Goal: Find specific page/section: Find specific page/section

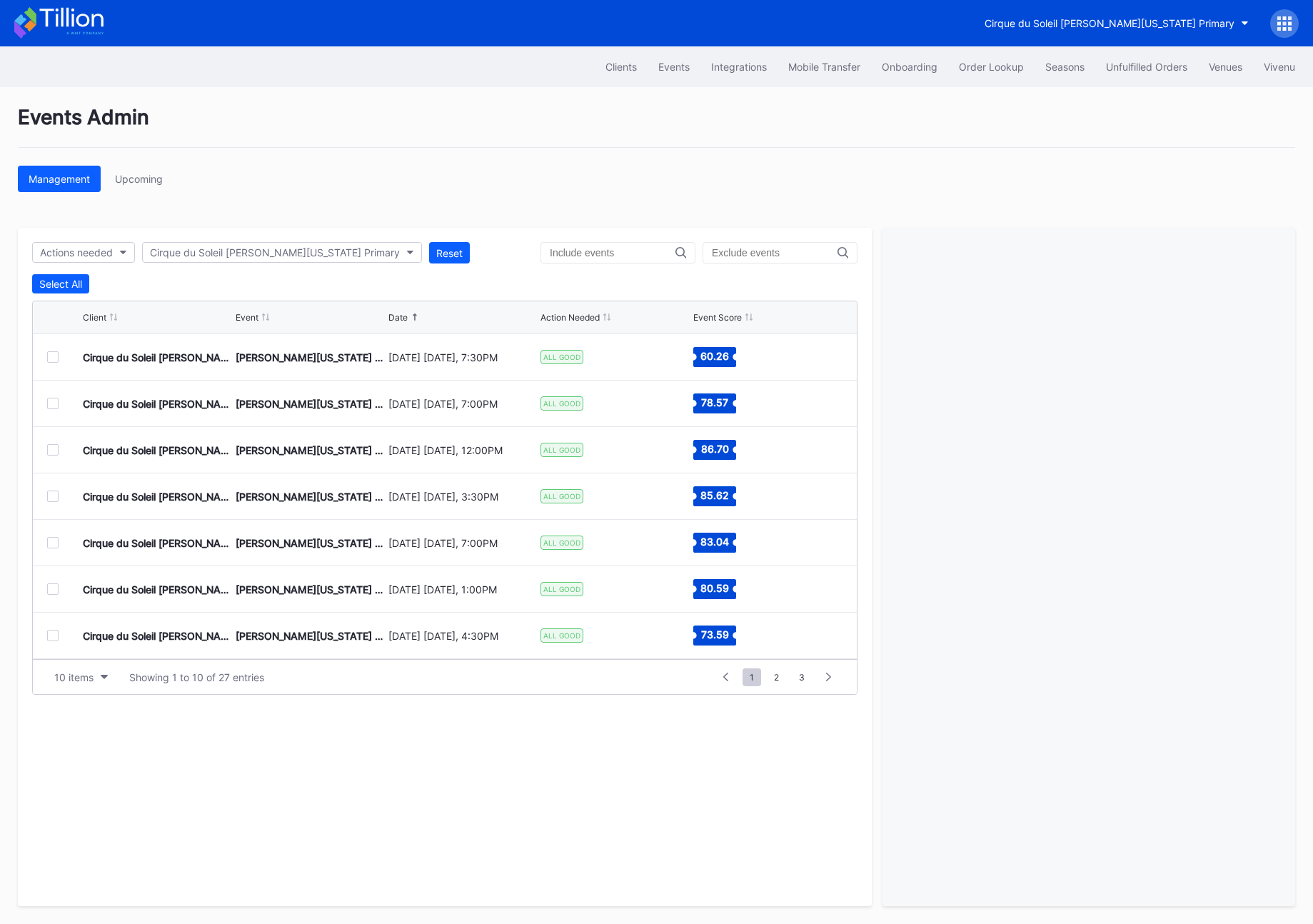
click at [1279, 25] on icon at bounding box center [1284, 24] width 14 height 14
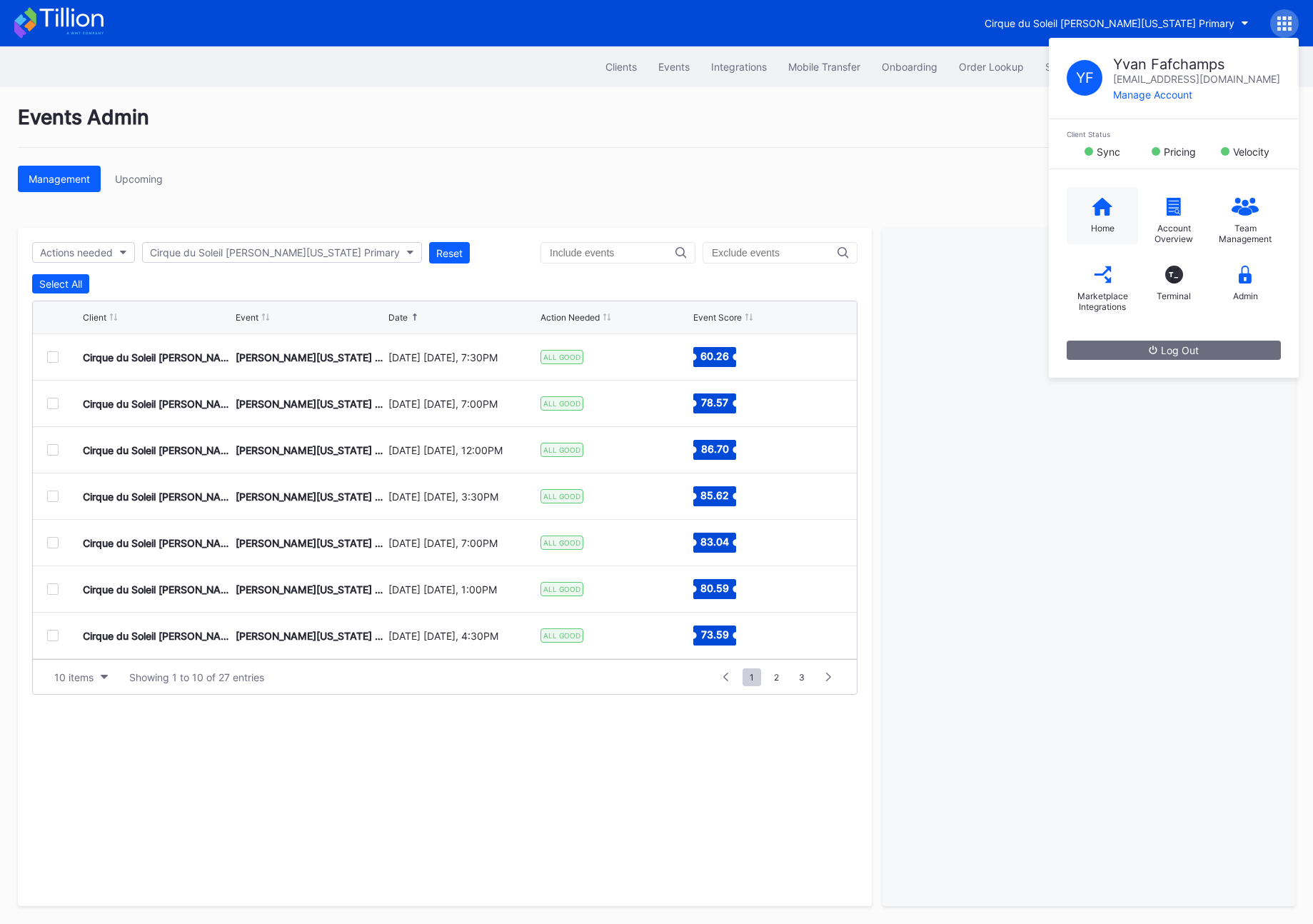
click at [1097, 208] on icon at bounding box center [1103, 206] width 20 height 18
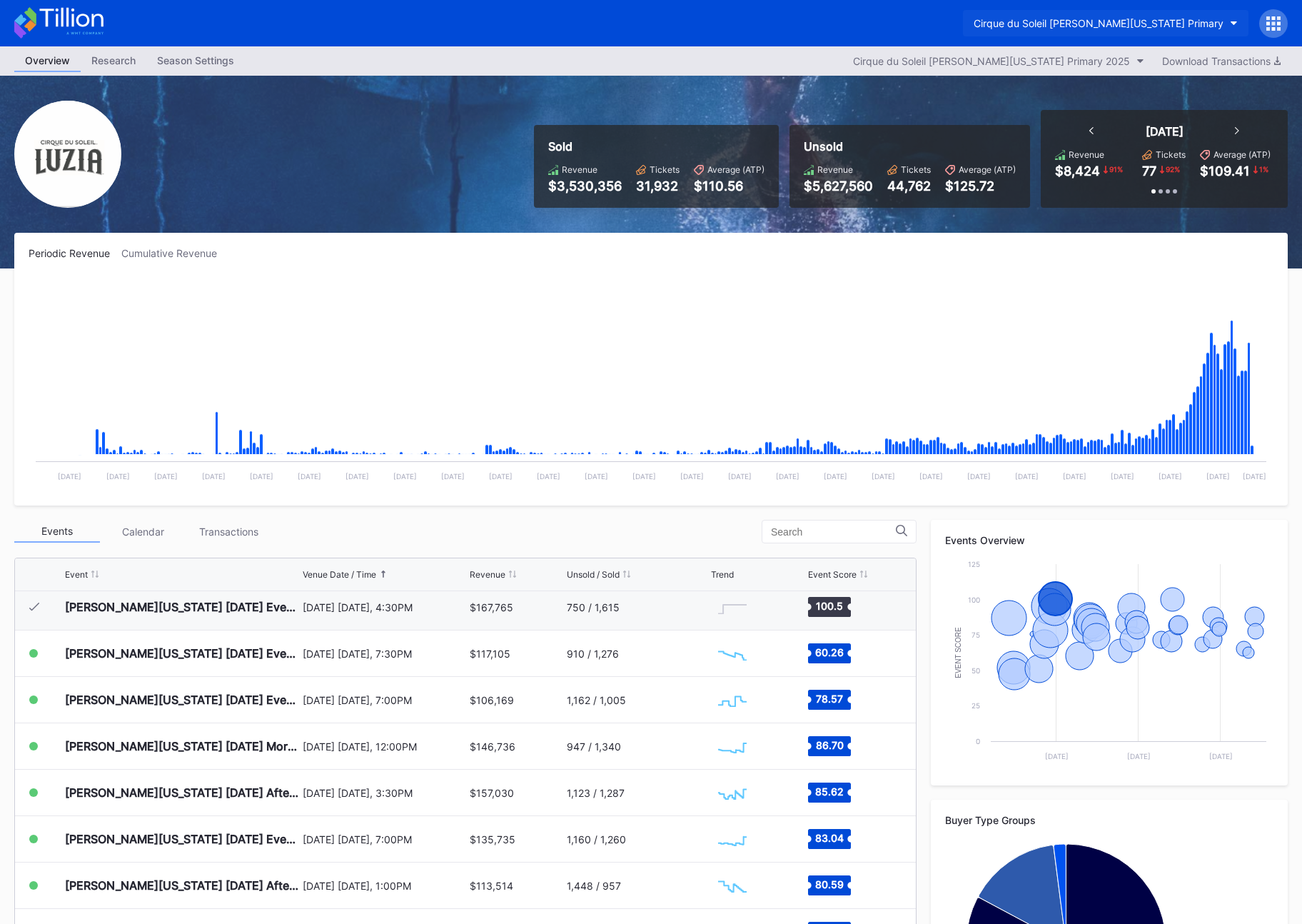
click at [1125, 21] on div "Cirque du Soleil [PERSON_NAME][US_STATE] Primary" at bounding box center [1099, 23] width 250 height 12
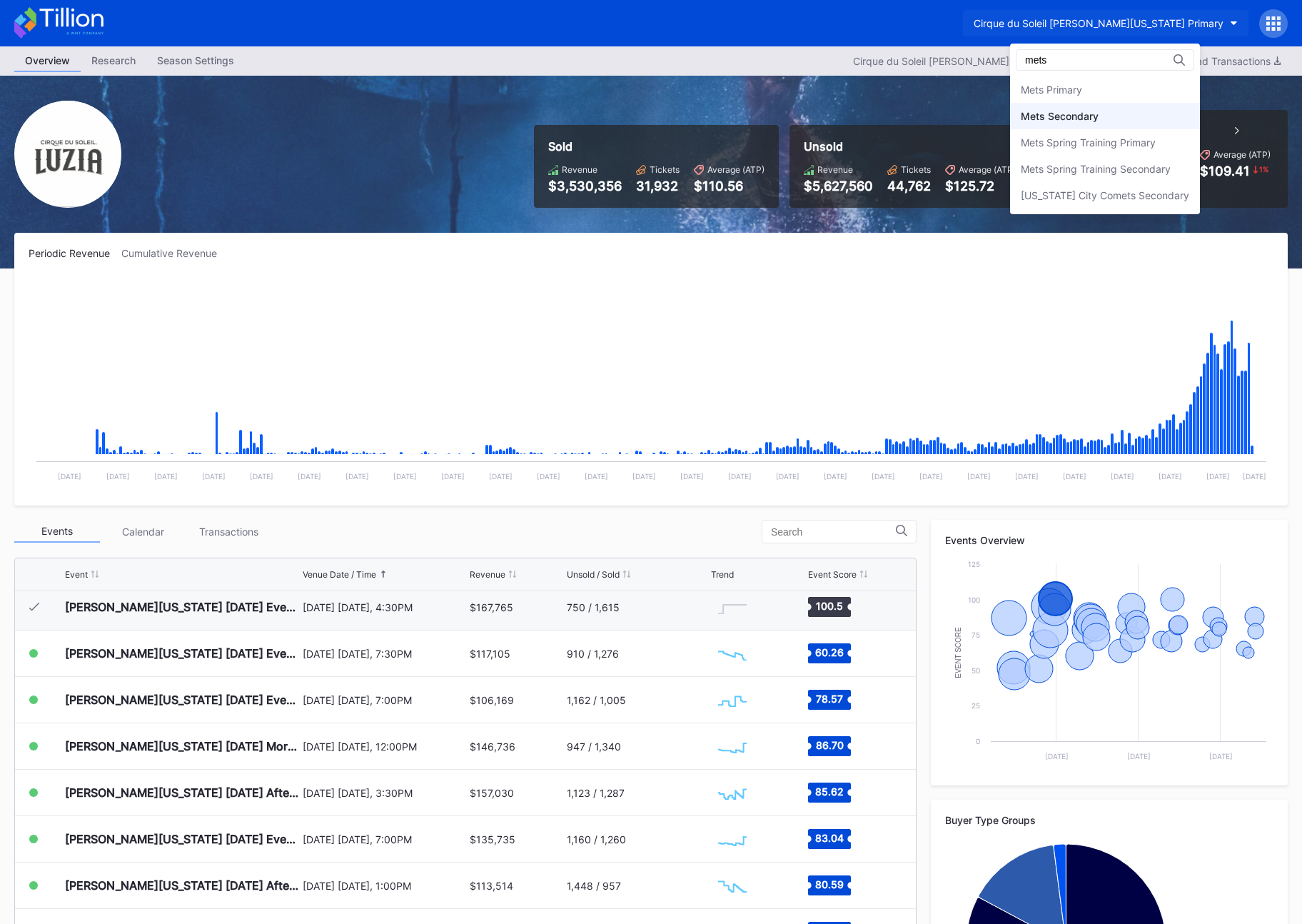
type input "mets"
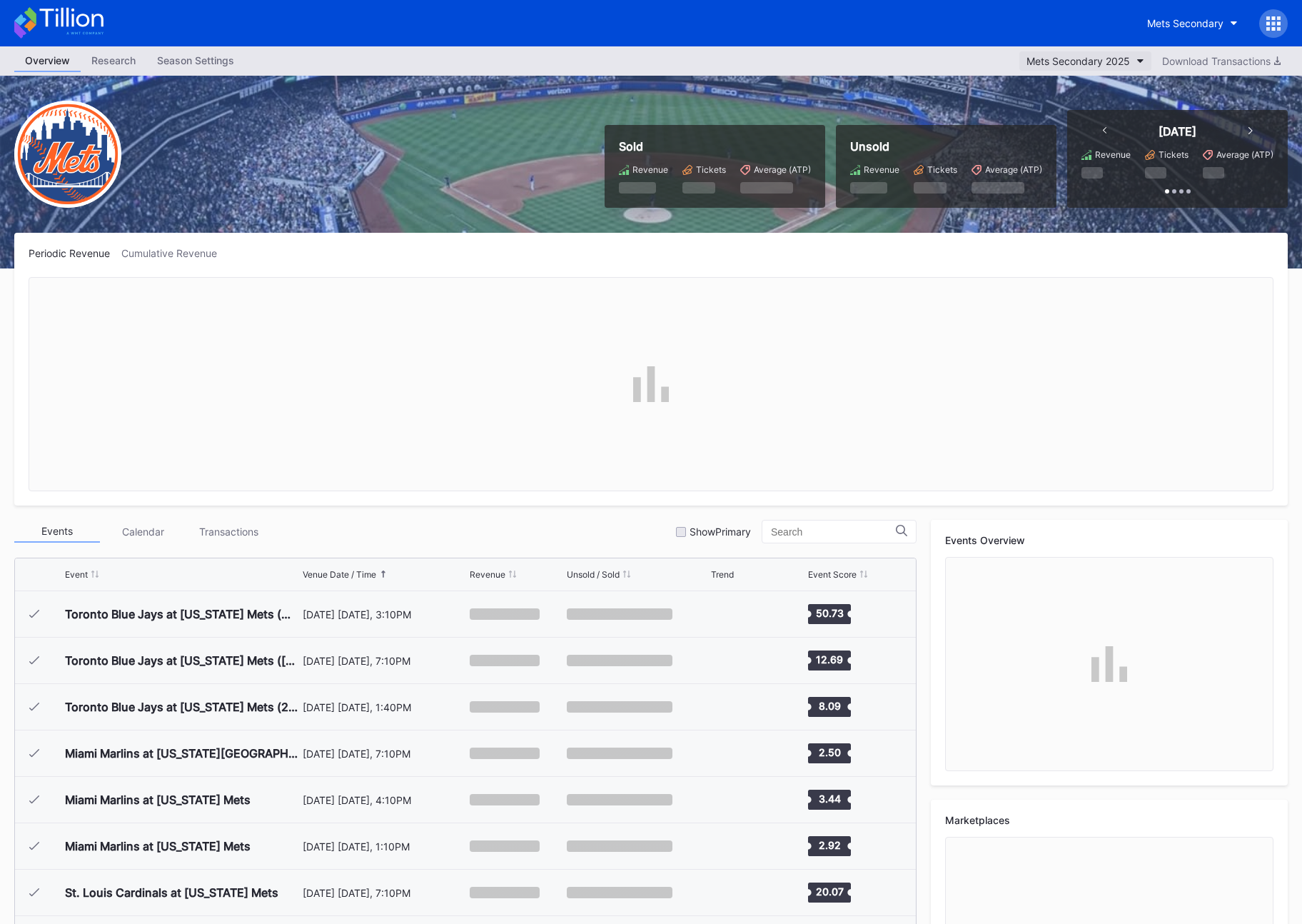
scroll to position [3527, 0]
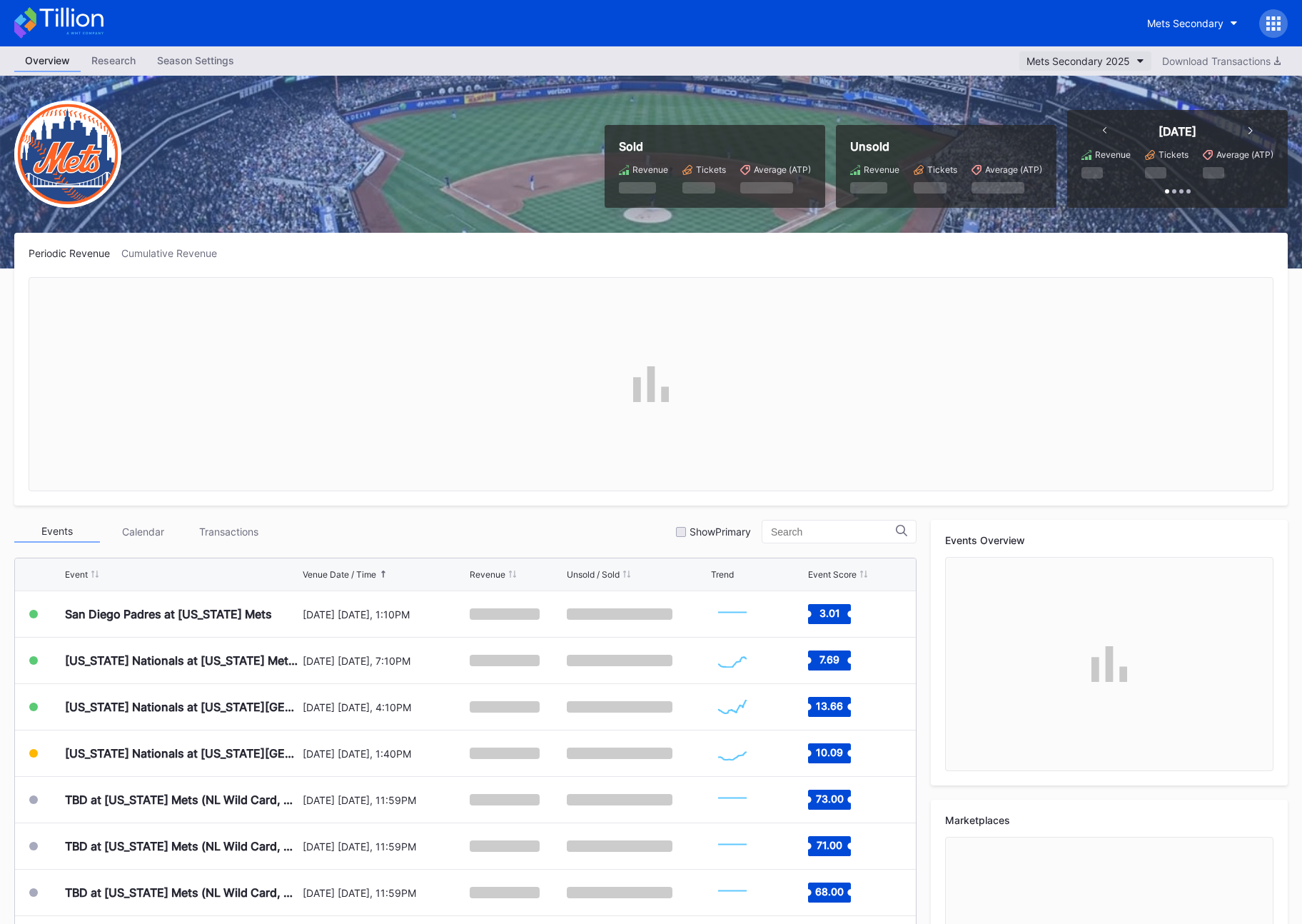
click at [1069, 62] on div "Mets Secondary 2025" at bounding box center [1078, 61] width 104 height 12
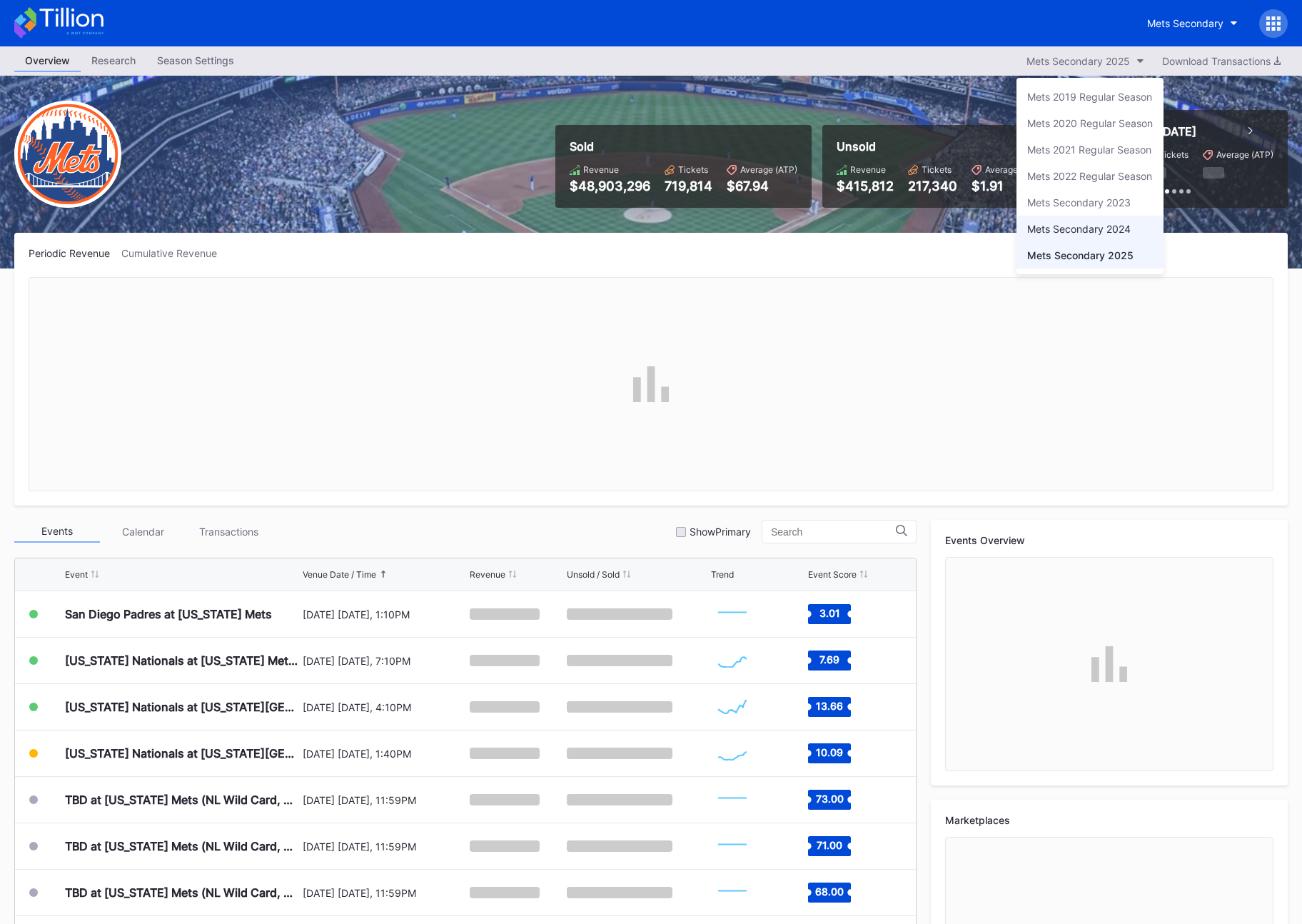
click at [1078, 224] on div "Mets Secondary 2024" at bounding box center [1079, 229] width 104 height 12
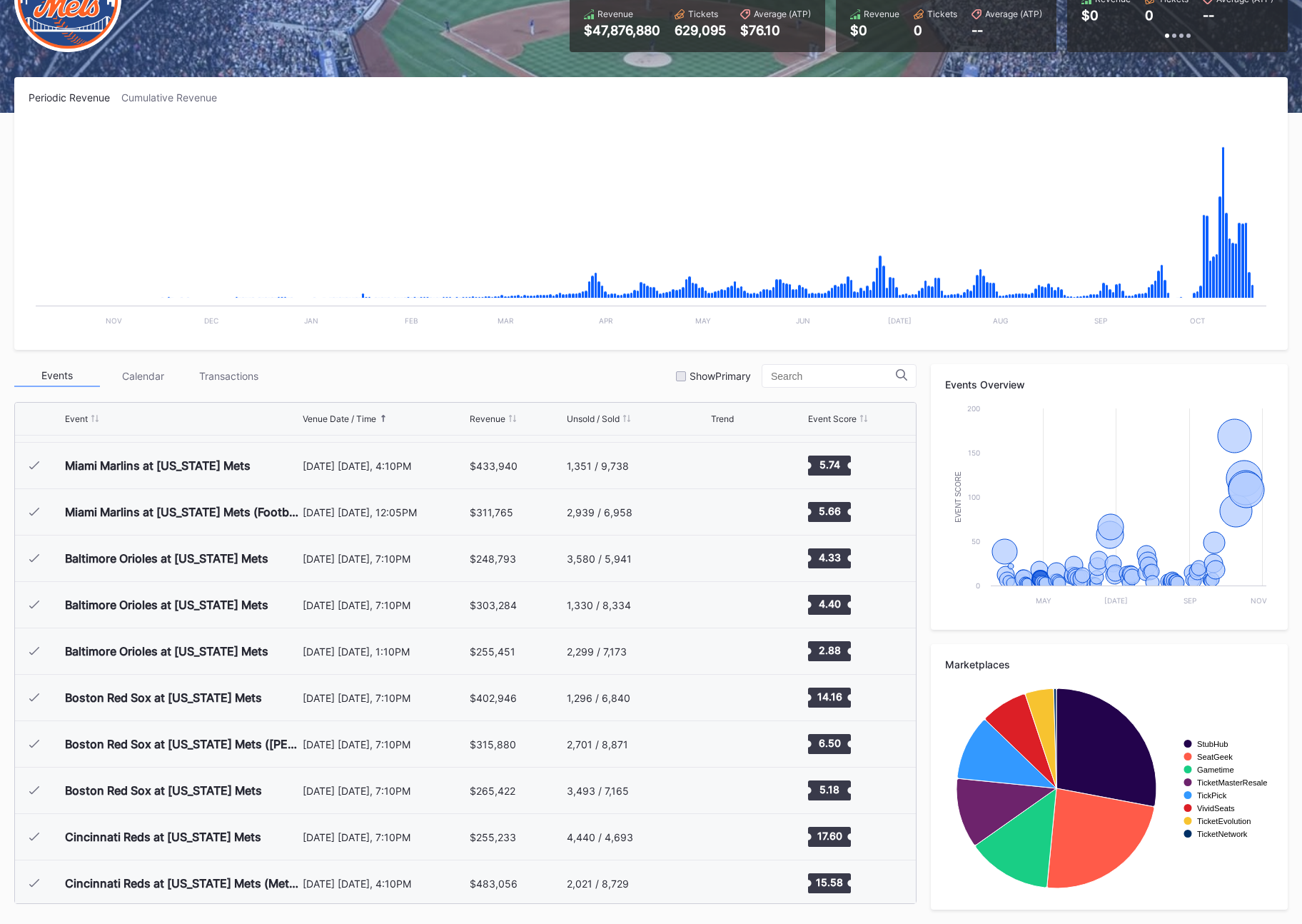
scroll to position [3477, 0]
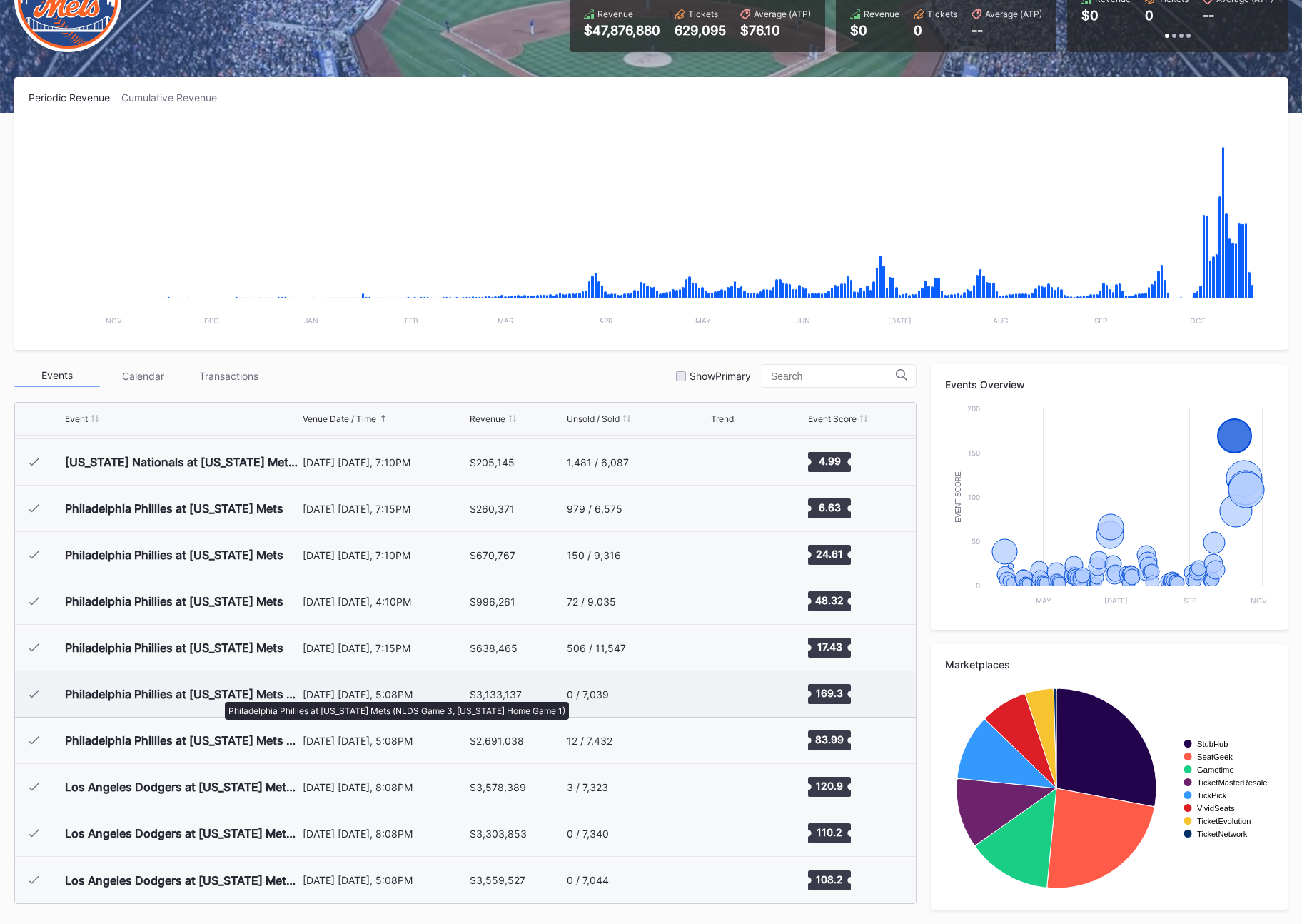
click at [218, 695] on div "Philadelphia Phillies at [US_STATE] Mets (NLDS Game 3, [US_STATE] Home Game 1)" at bounding box center [182, 694] width 234 height 14
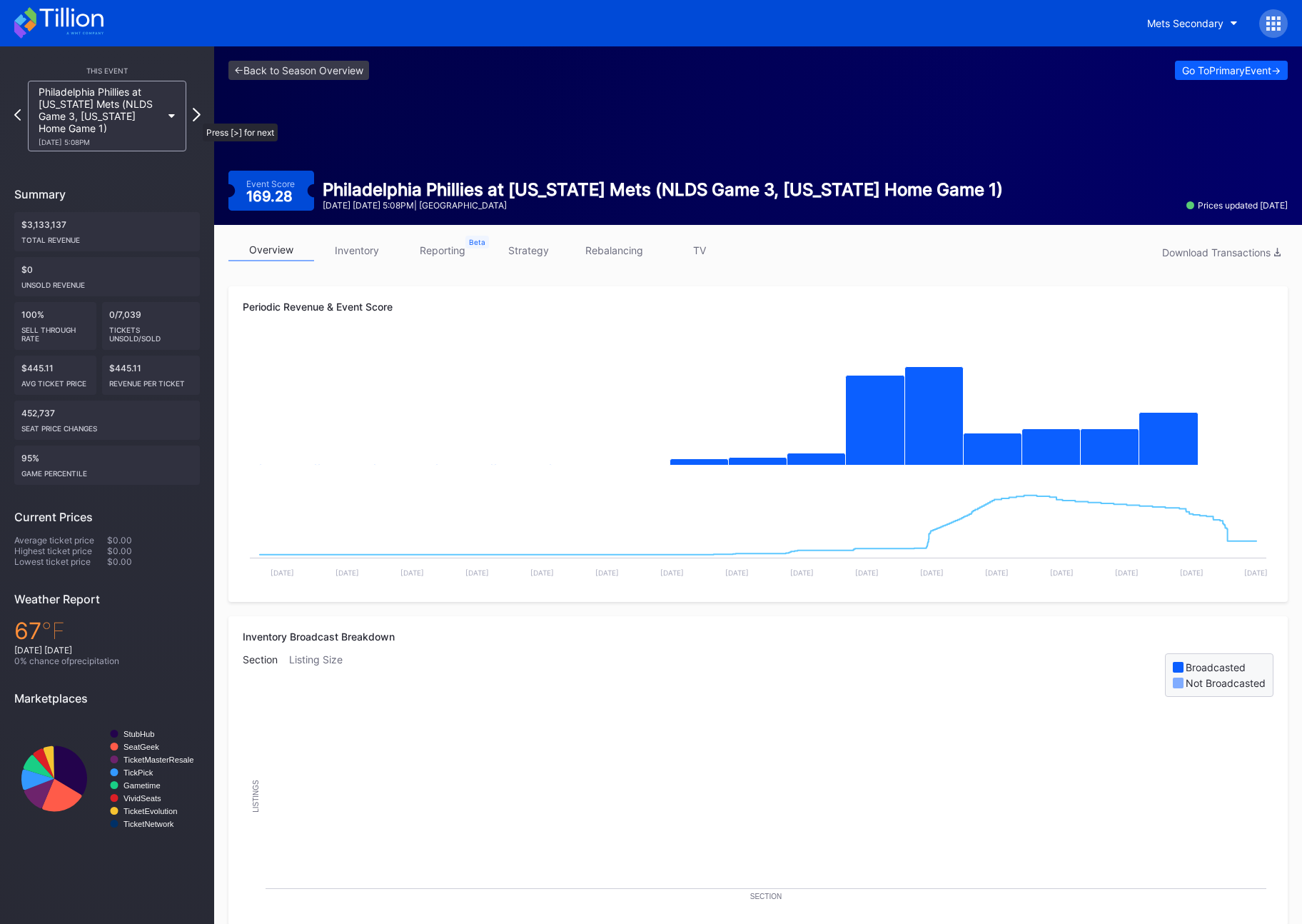
click at [197, 116] on icon at bounding box center [197, 114] width 8 height 14
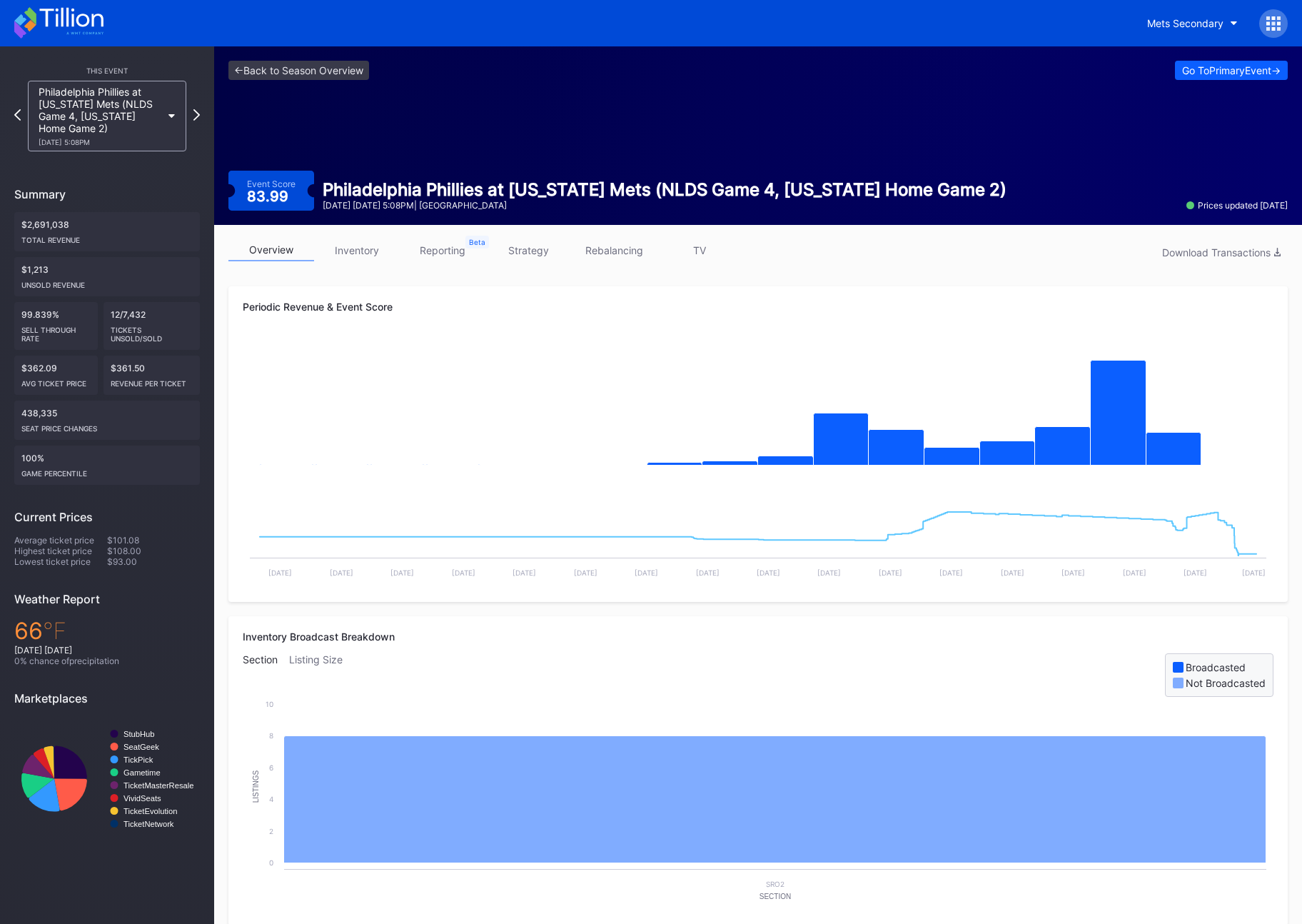
click at [200, 115] on div "This Event Philadelphia Phillies at [US_STATE] Mets (NLDS Game 4, [US_STATE] Ho…" at bounding box center [107, 451] width 214 height 809
click at [197, 114] on icon at bounding box center [197, 114] width 8 height 14
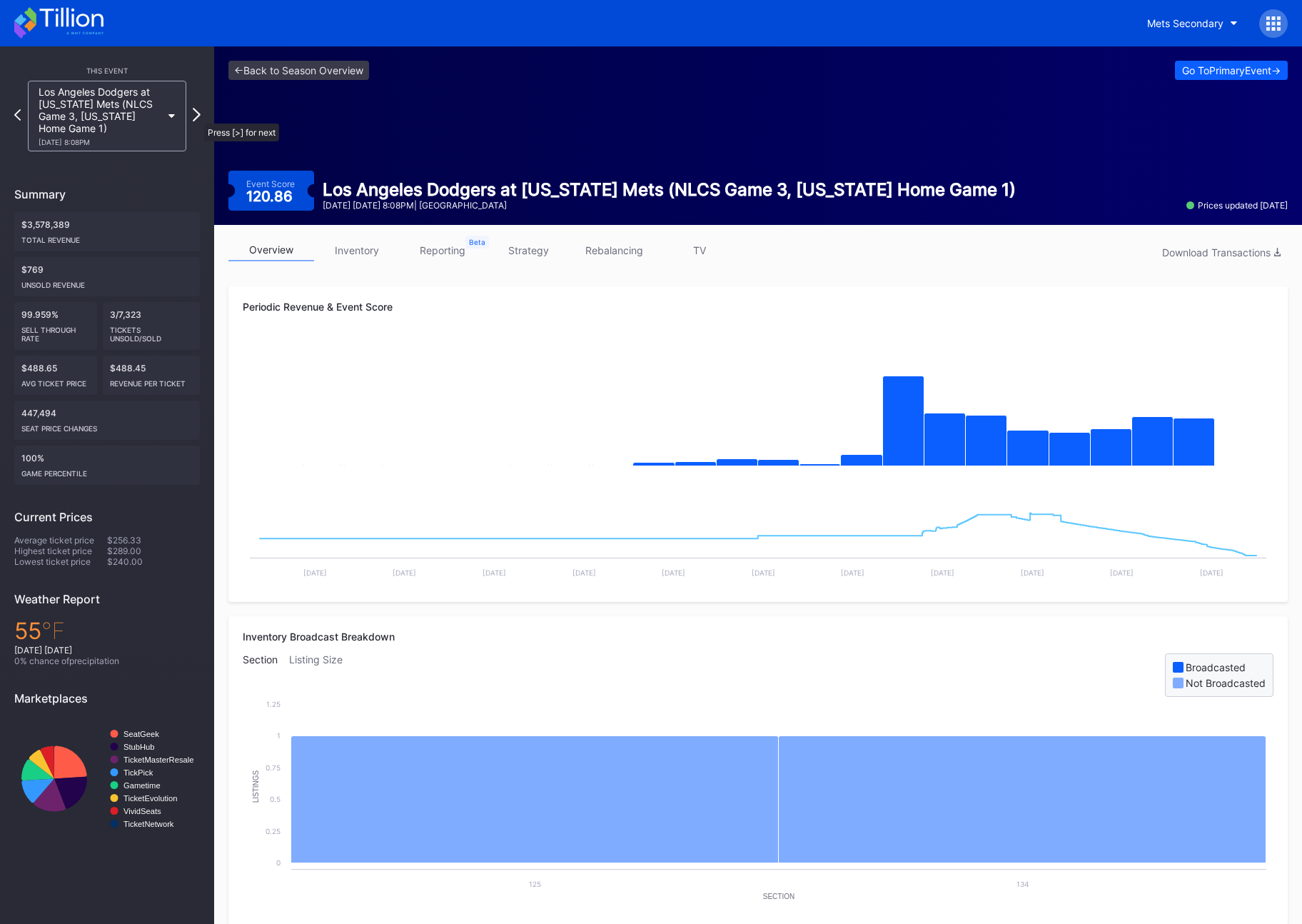
click at [197, 116] on icon at bounding box center [197, 114] width 8 height 14
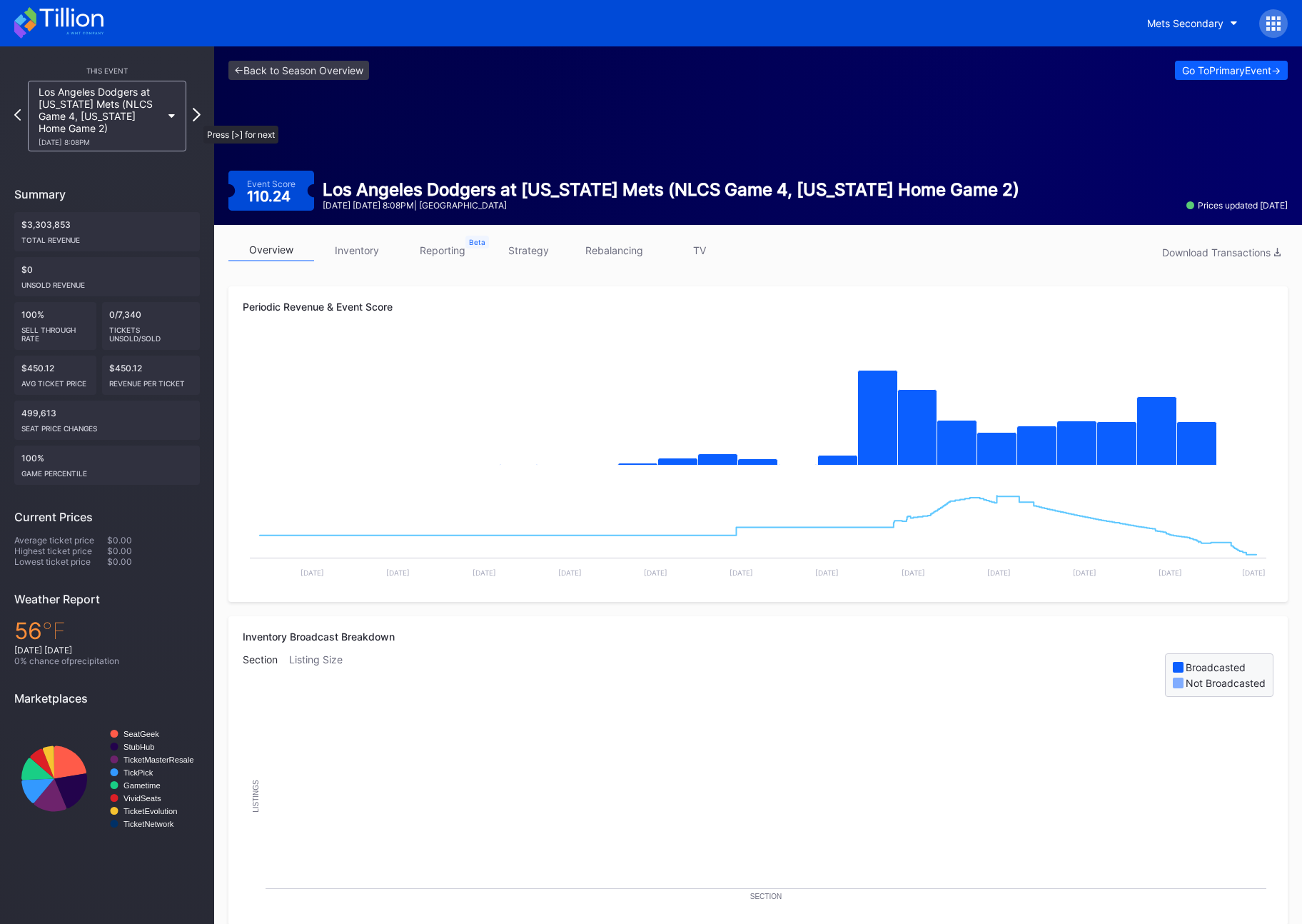
click at [197, 119] on icon at bounding box center [197, 114] width 8 height 14
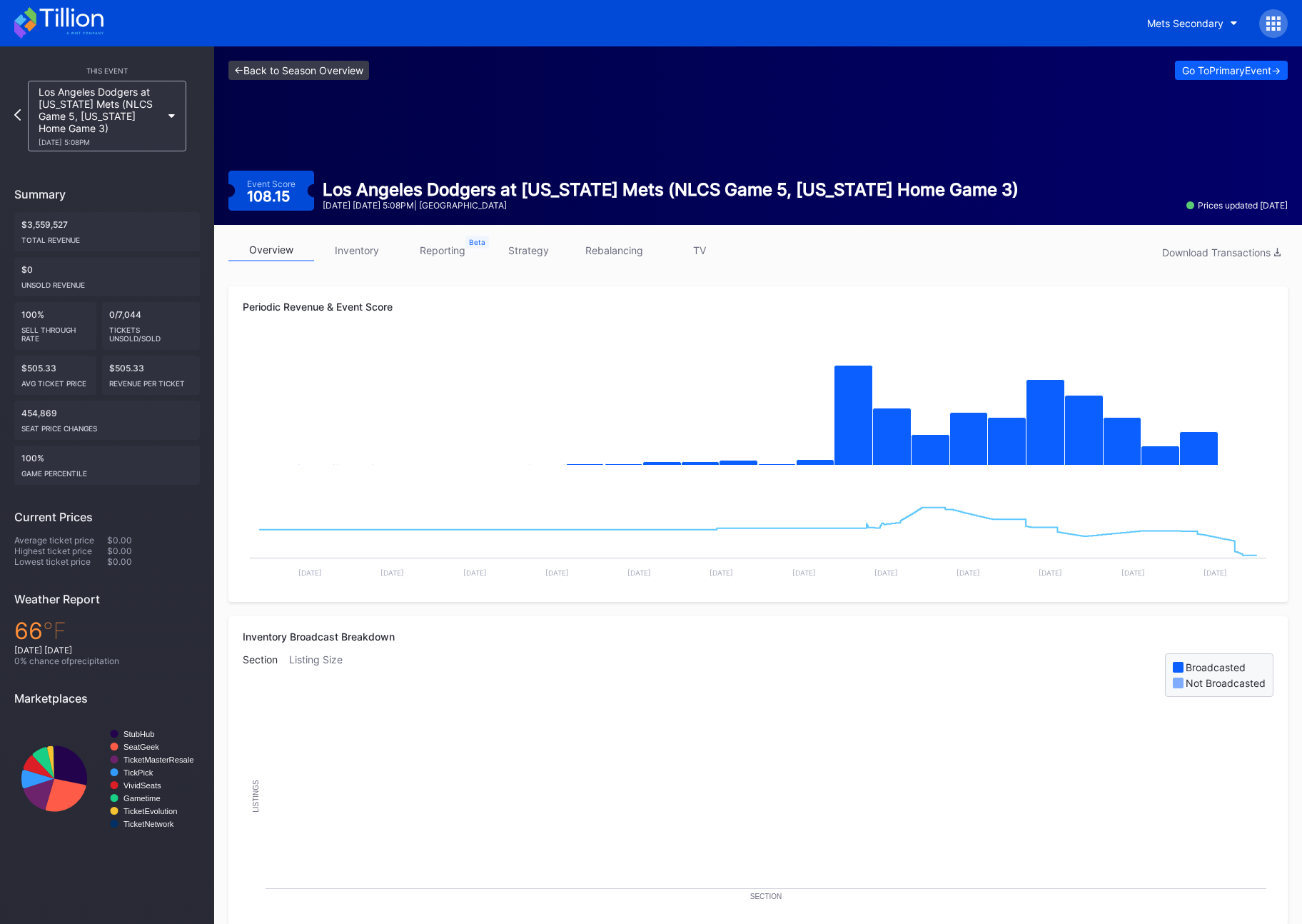
click at [292, 66] on link "<- Back to Season Overview" at bounding box center [299, 70] width 141 height 19
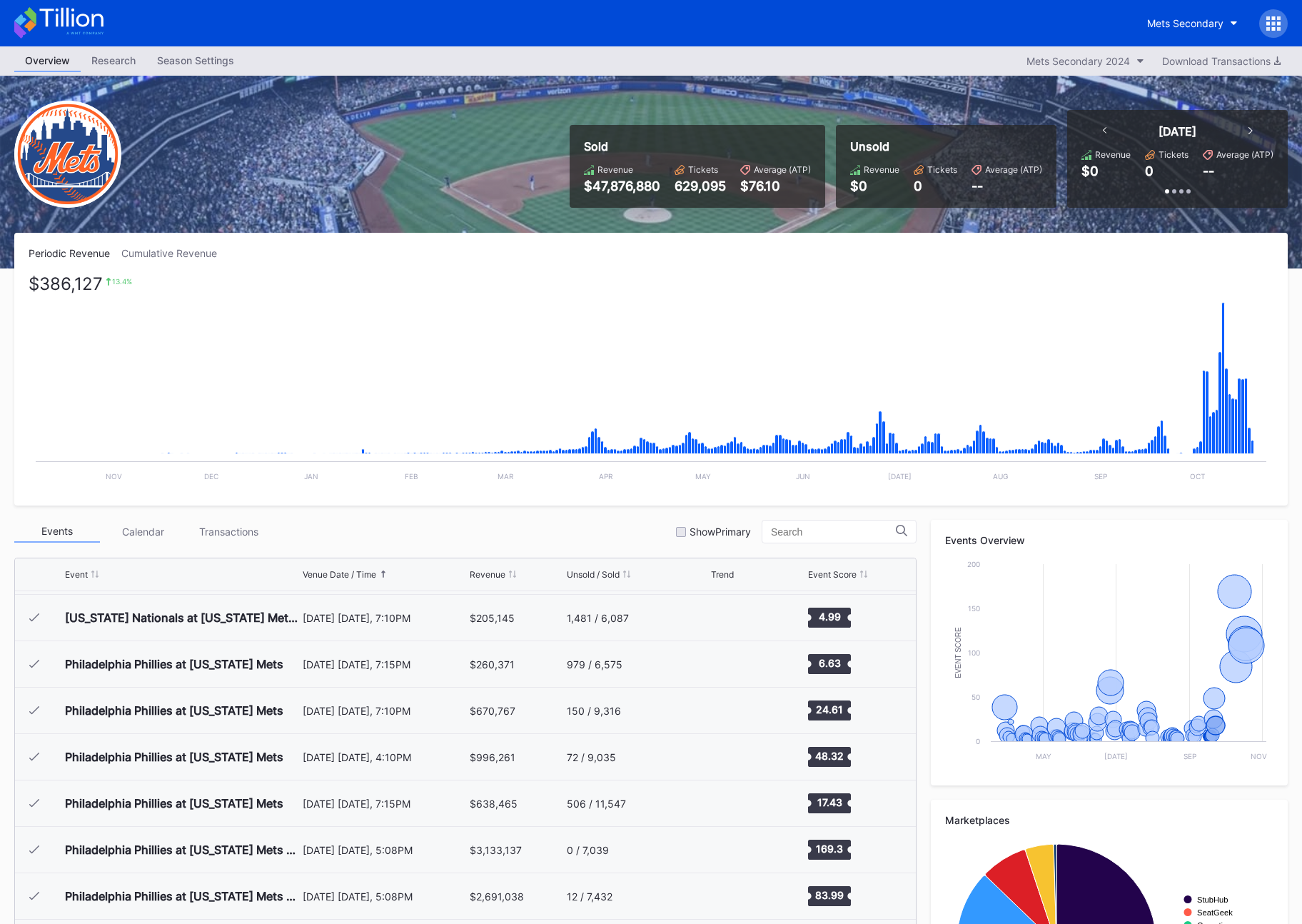
scroll to position [156, 0]
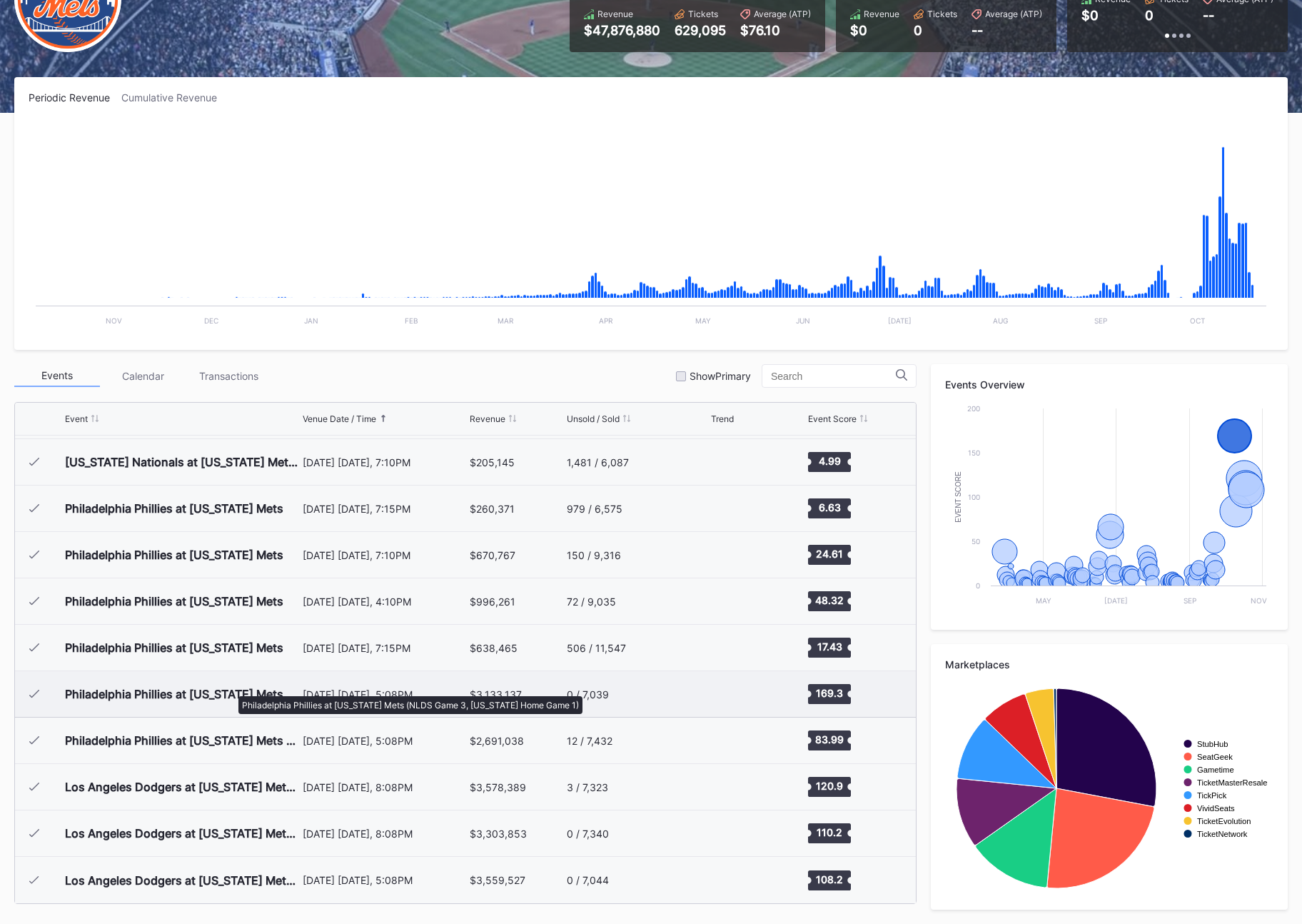
click at [232, 689] on div "Philadelphia Phillies at [US_STATE] Mets (NLDS Game 3, [US_STATE] Home Game 1)" at bounding box center [182, 694] width 234 height 14
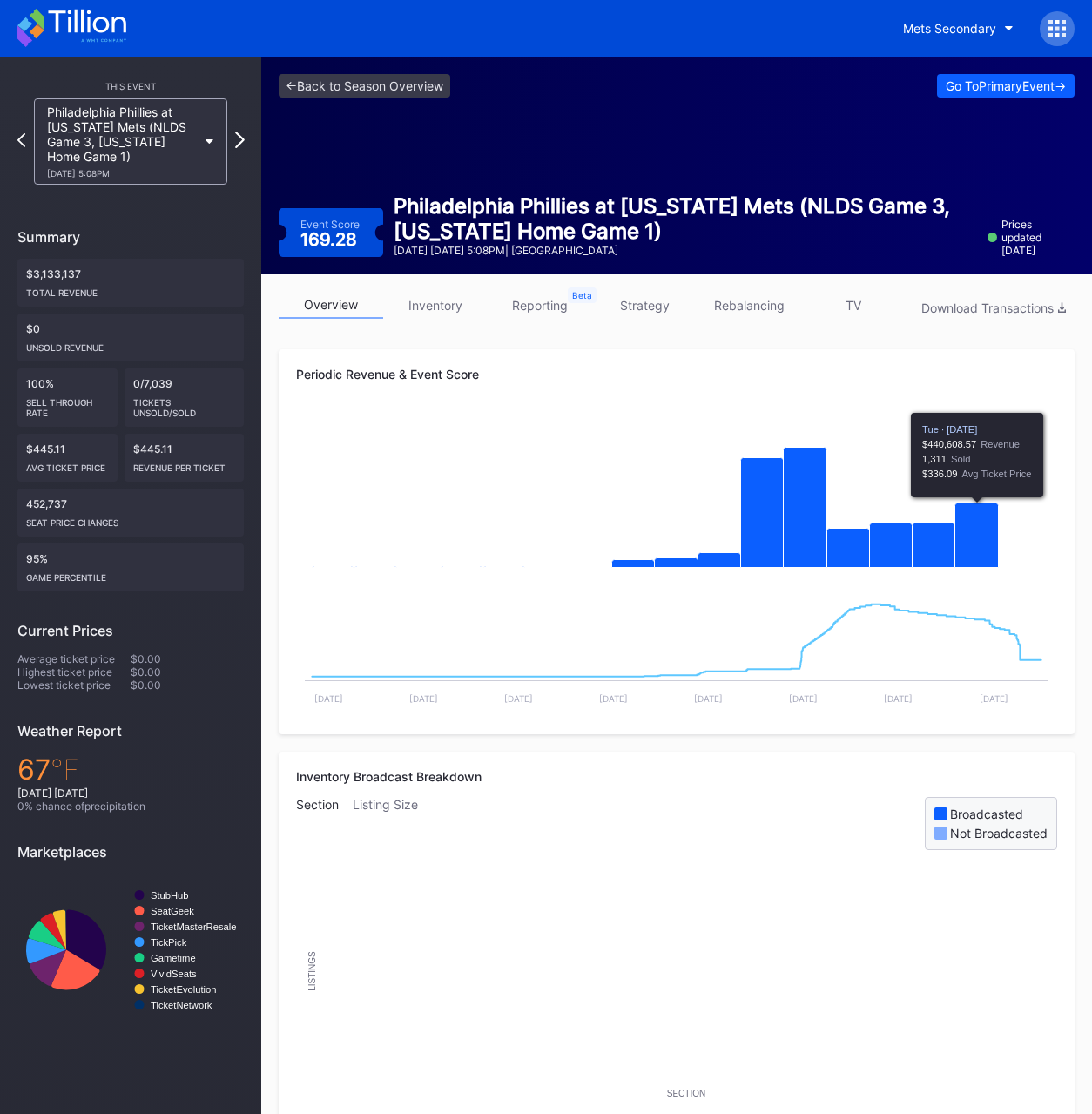
click at [236, 139] on icon at bounding box center [240, 139] width 10 height 17
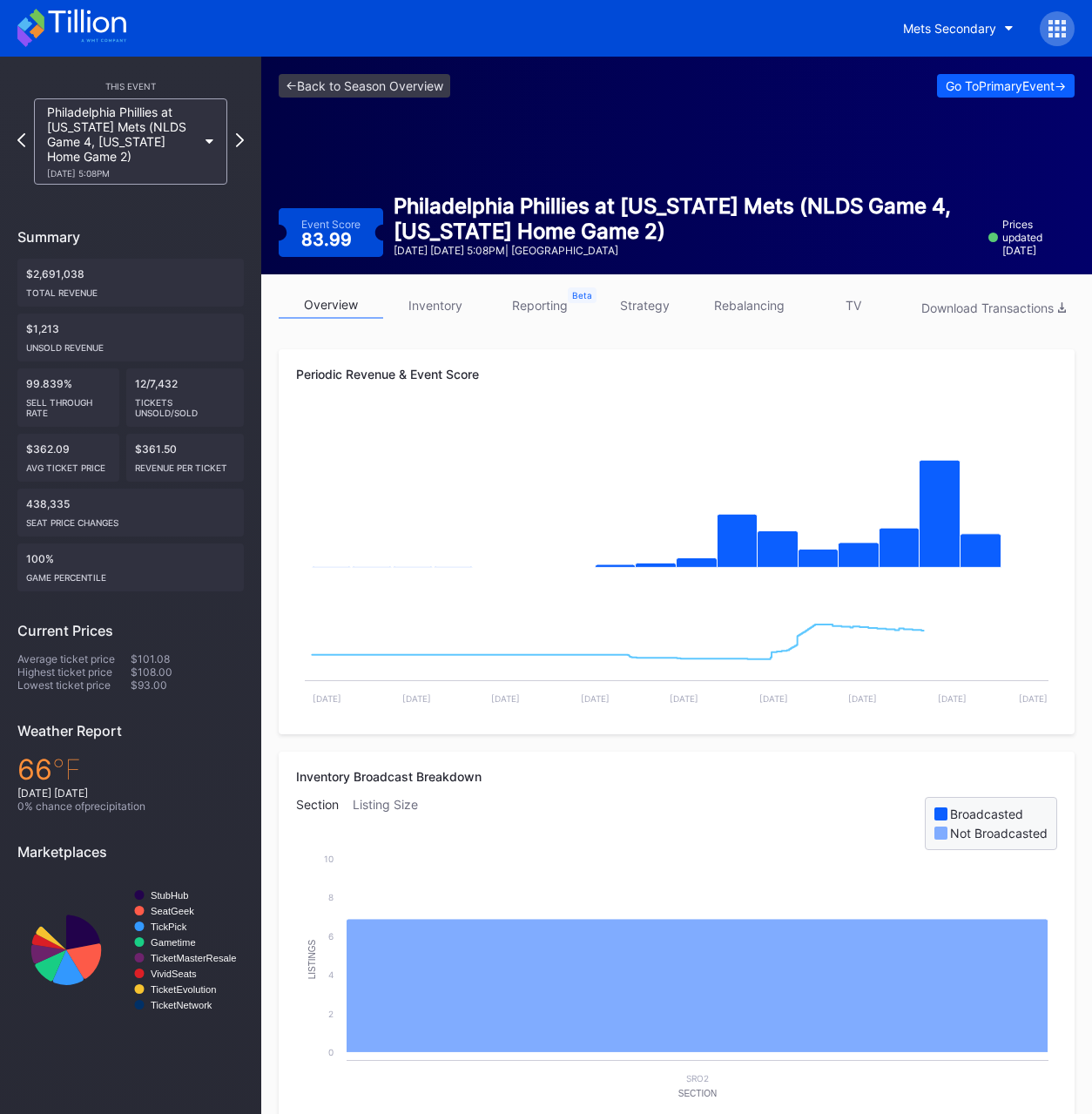
drag, startPoint x: 112, startPoint y: 1048, endPoint x: 105, endPoint y: 998, distance: 50.5
click at [110, 1044] on div "This Event Philadelphia Phillies at [US_STATE] Mets (NLDS Game 4, [US_STATE] Ho…" at bounding box center [131, 867] width 261 height 1622
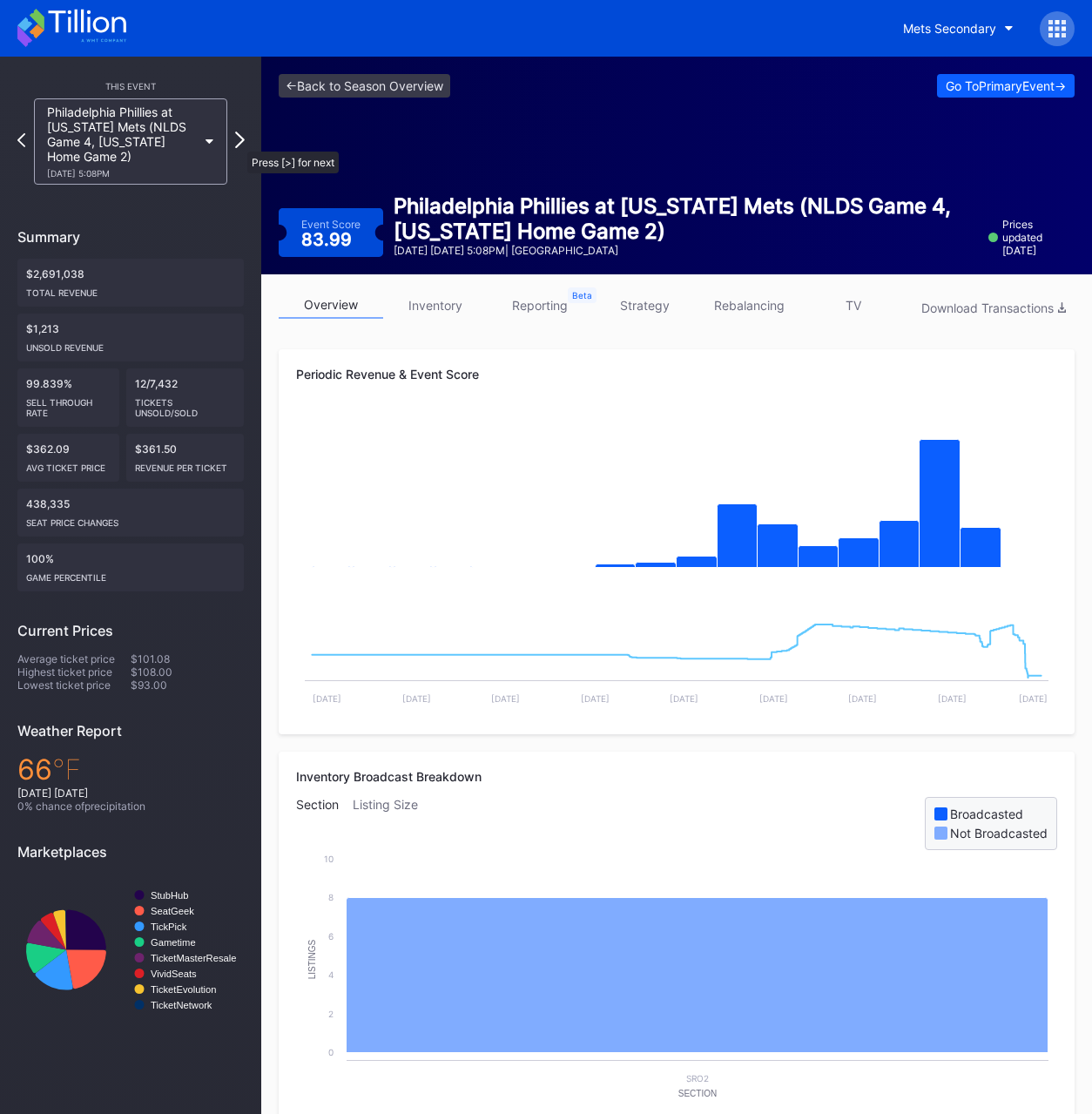
click at [239, 143] on icon at bounding box center [240, 139] width 10 height 17
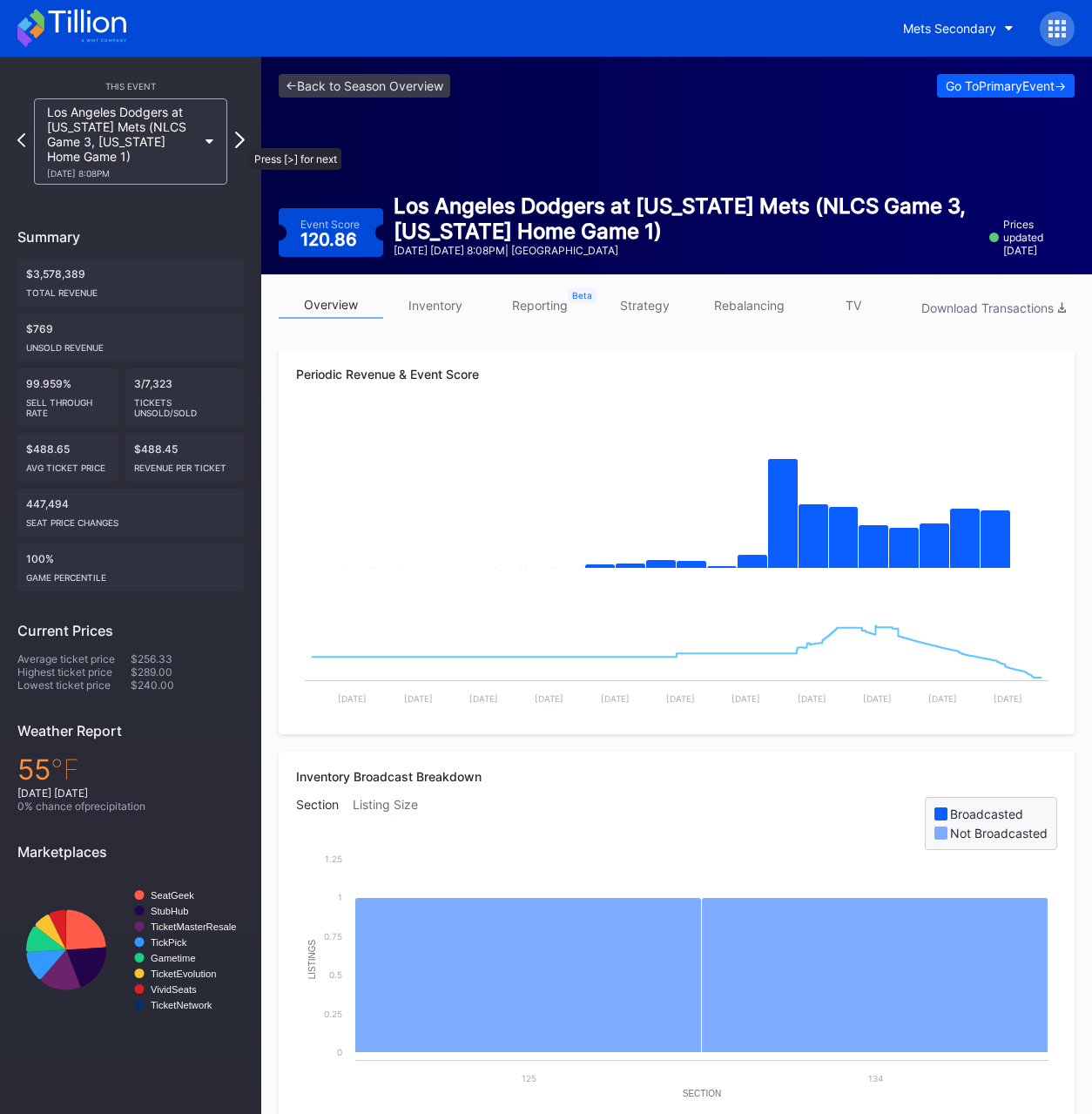
click at [241, 139] on icon at bounding box center [240, 139] width 10 height 17
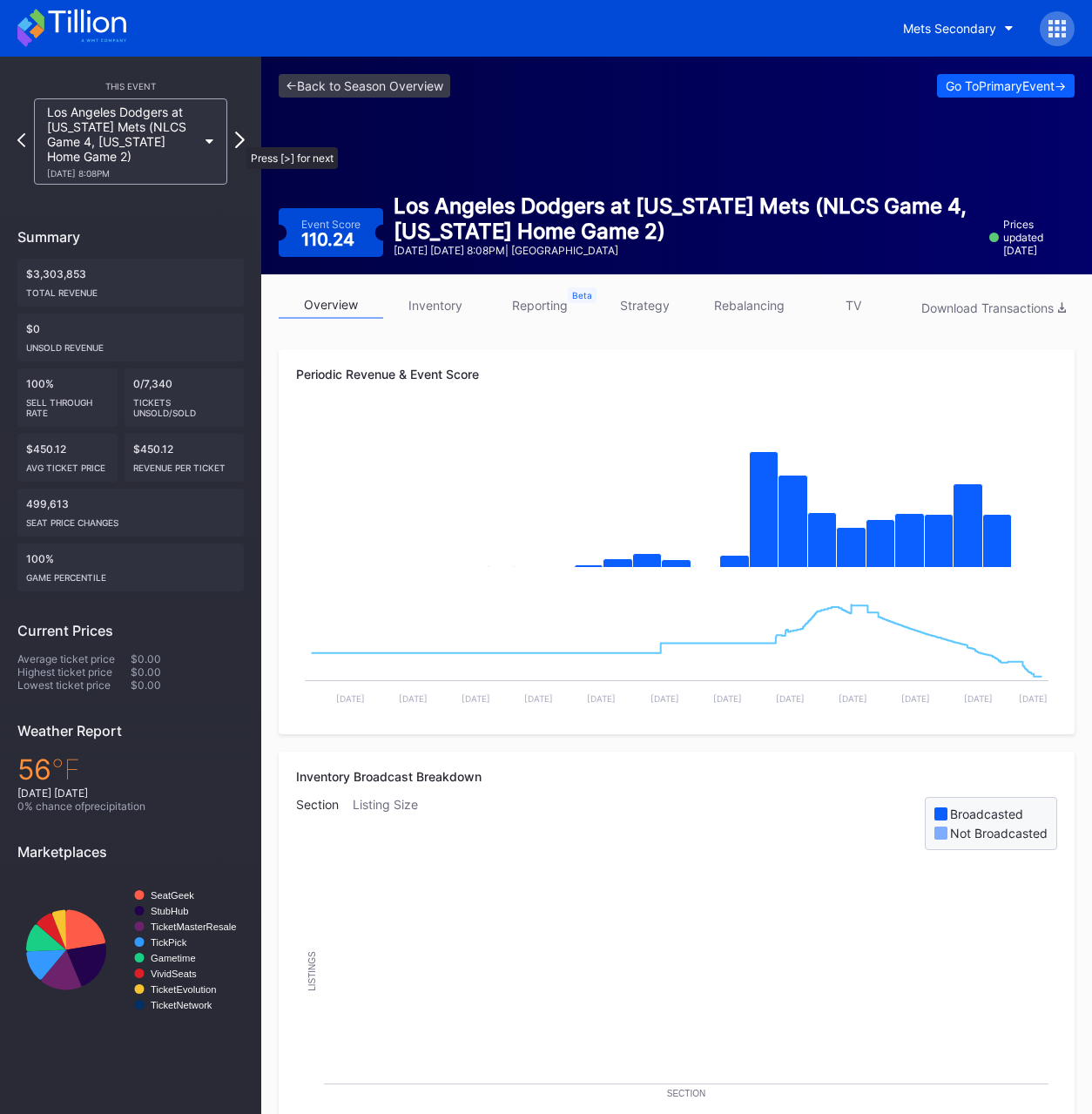
click at [238, 139] on icon at bounding box center [240, 139] width 10 height 17
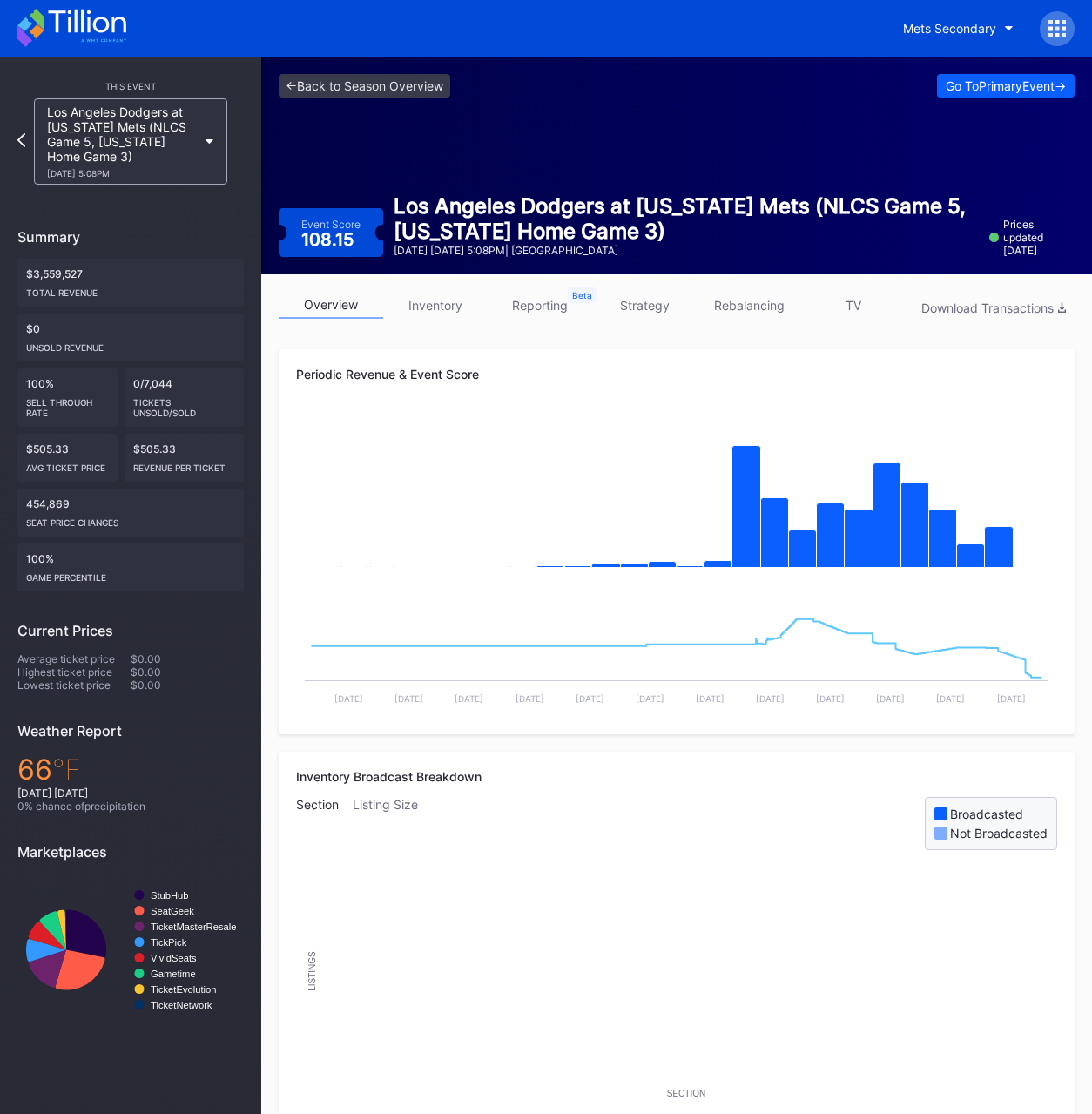
click at [324, 101] on div "<- Back to Season Overview Go To Primary Event -> Event Score 108.15 Los Angele…" at bounding box center [676, 166] width 831 height 218
click at [332, 92] on link "<- Back to Season Overview" at bounding box center [364, 85] width 172 height 24
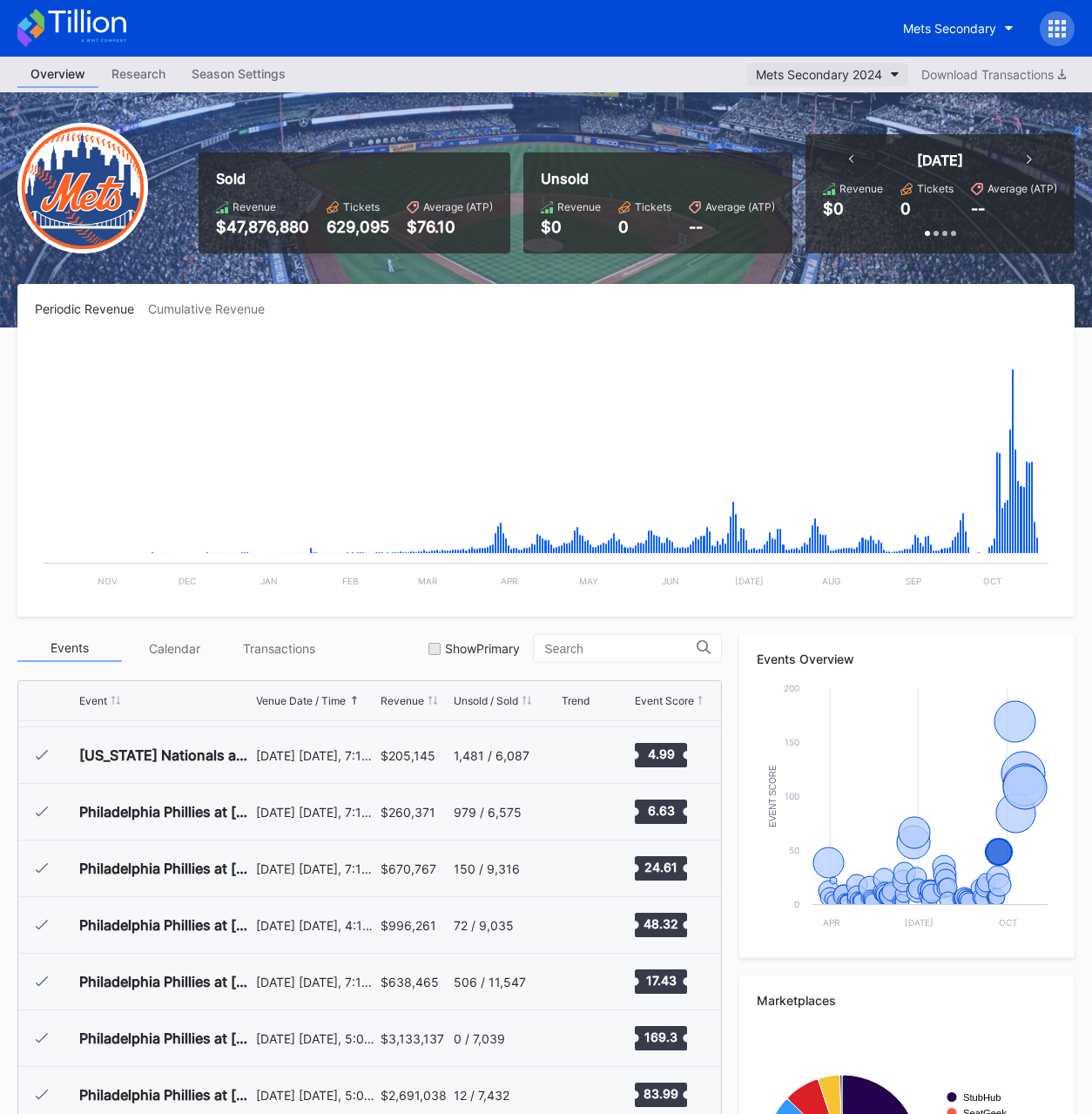
click at [829, 72] on div "Mets Secondary 2024" at bounding box center [818, 74] width 126 height 15
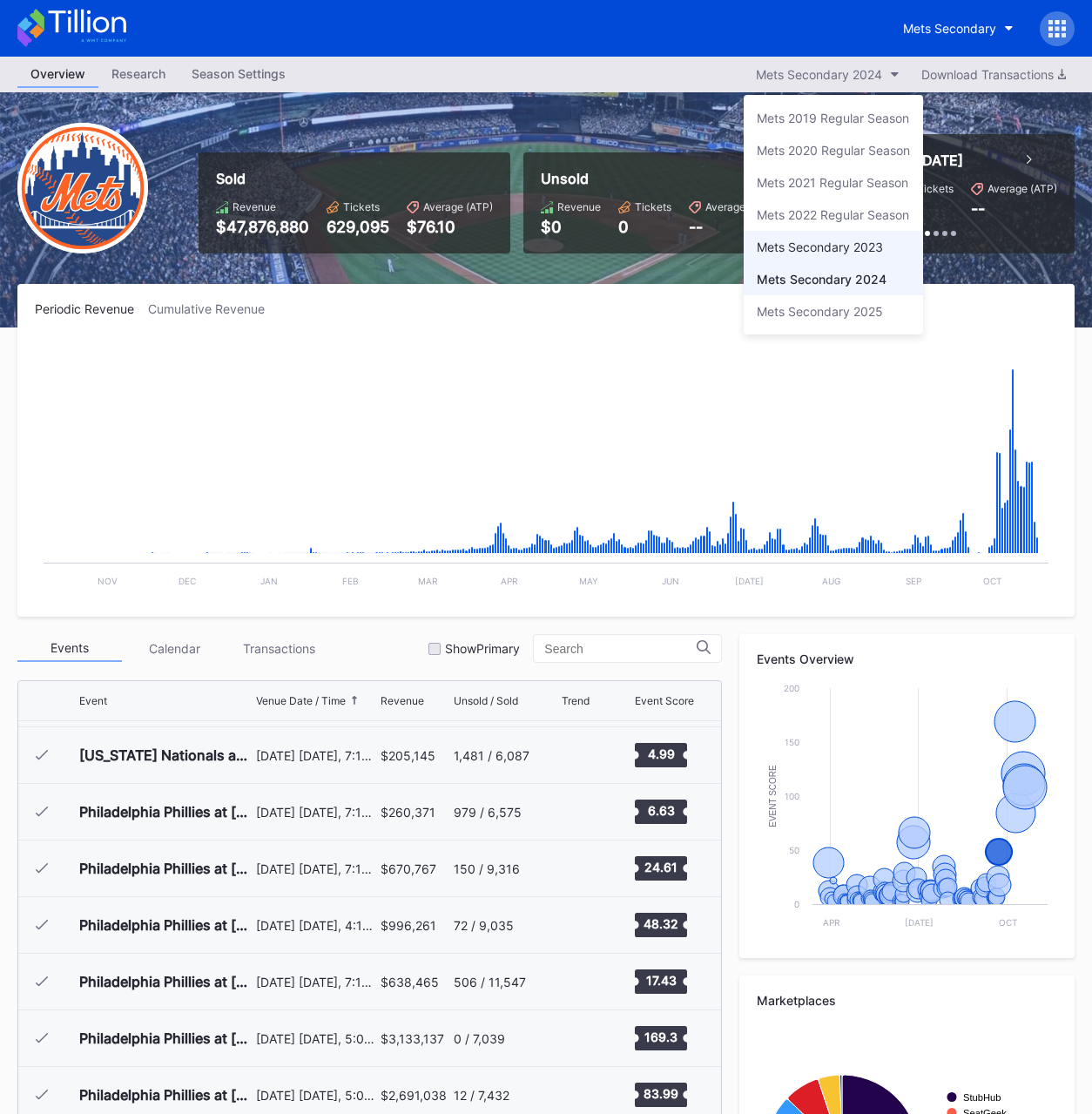
click at [829, 253] on div "Mets Secondary 2023" at bounding box center [819, 247] width 126 height 15
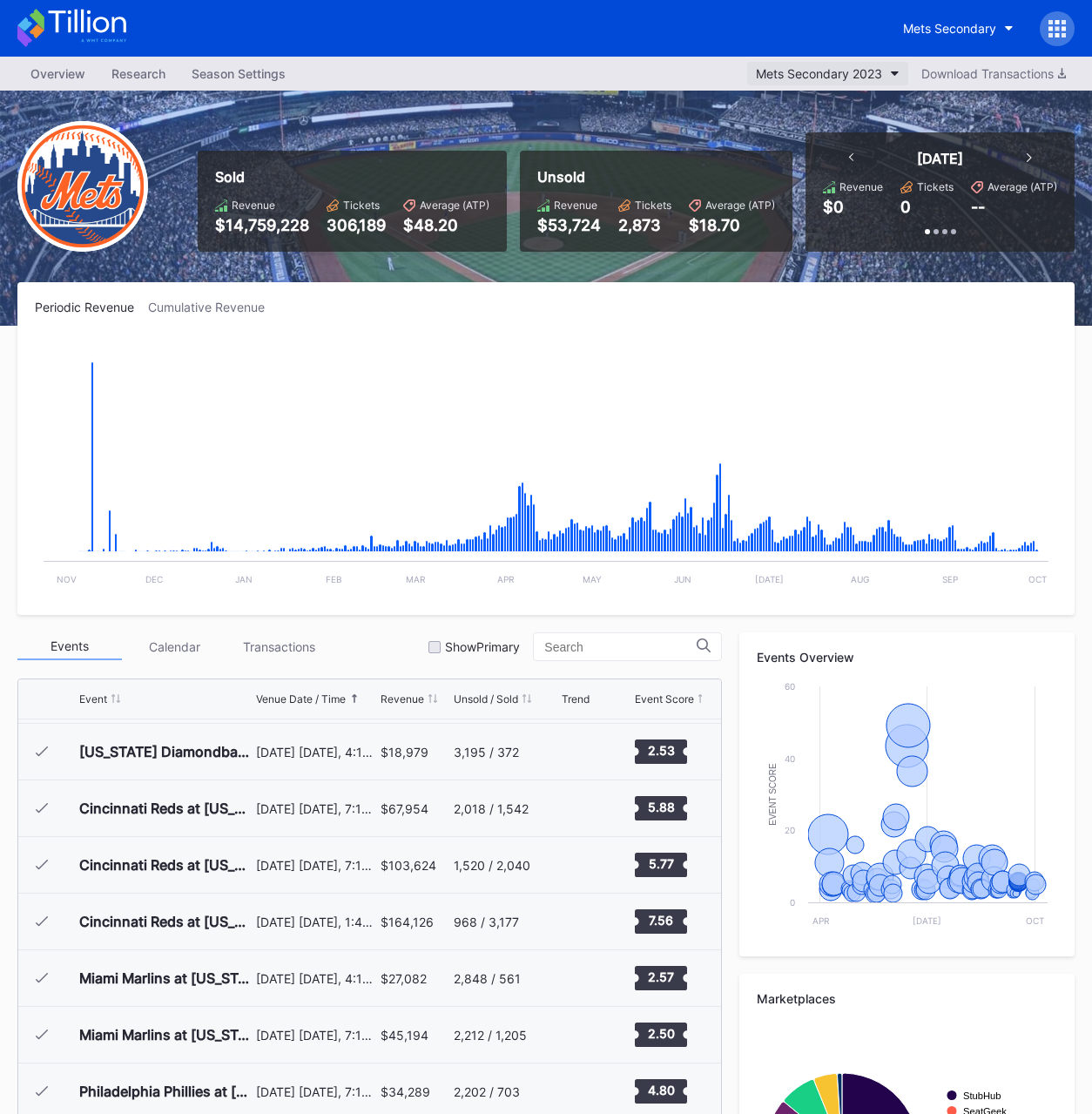
click at [831, 62] on button "Mets Secondary 2023" at bounding box center [827, 73] width 161 height 24
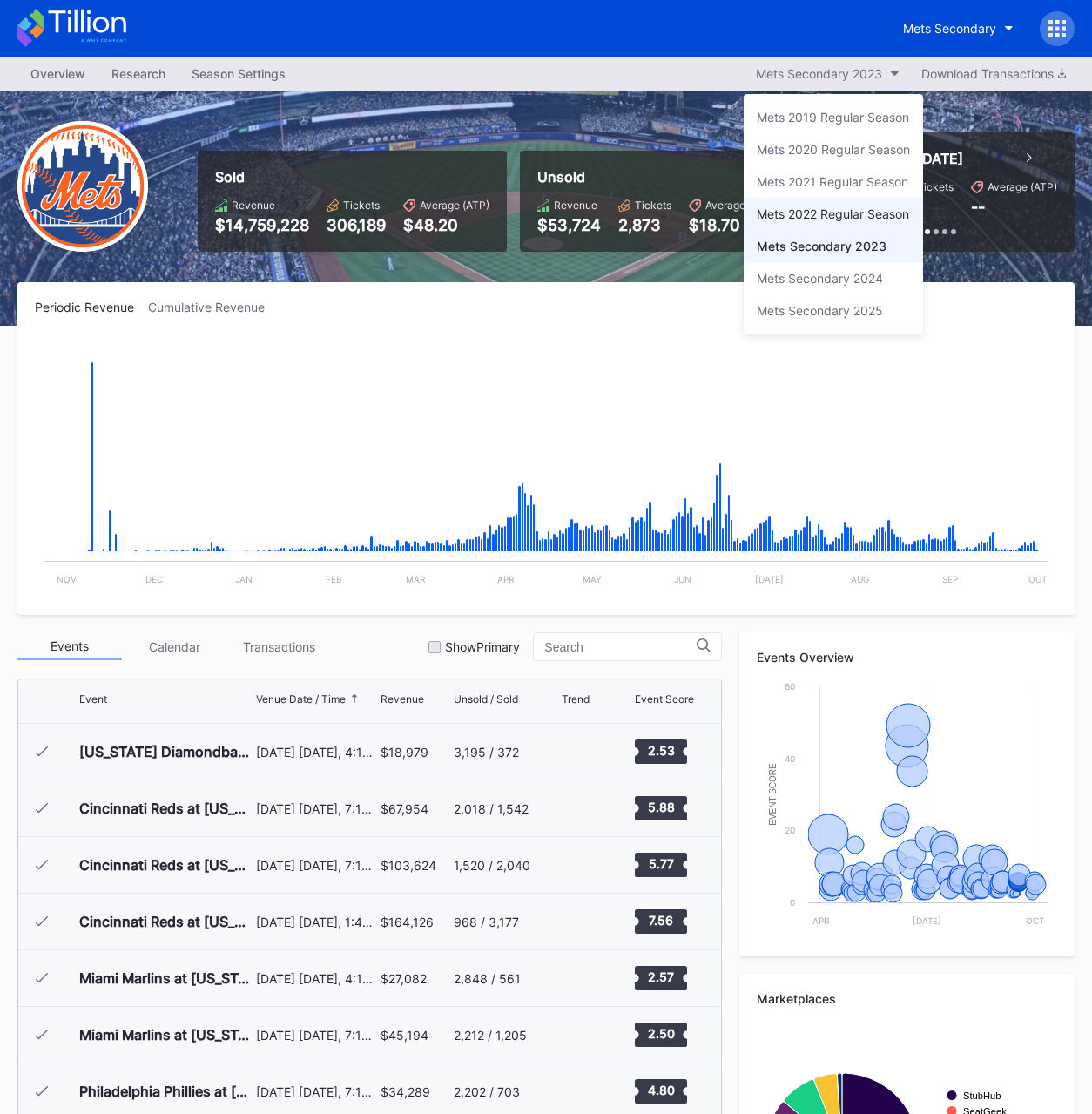
click at [841, 220] on div "Mets 2022 Regular Season" at bounding box center [832, 214] width 153 height 15
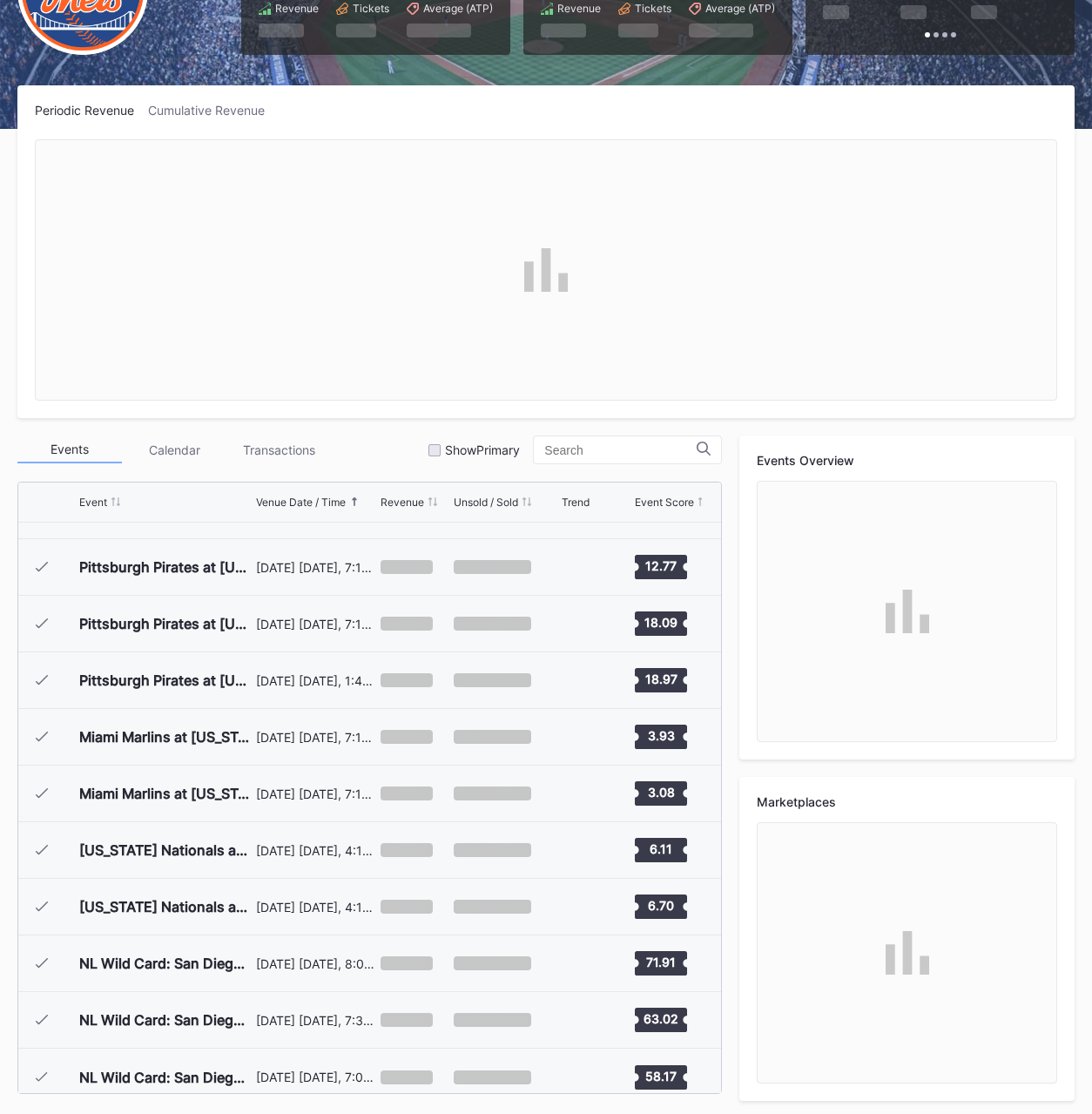
scroll to position [4298, 0]
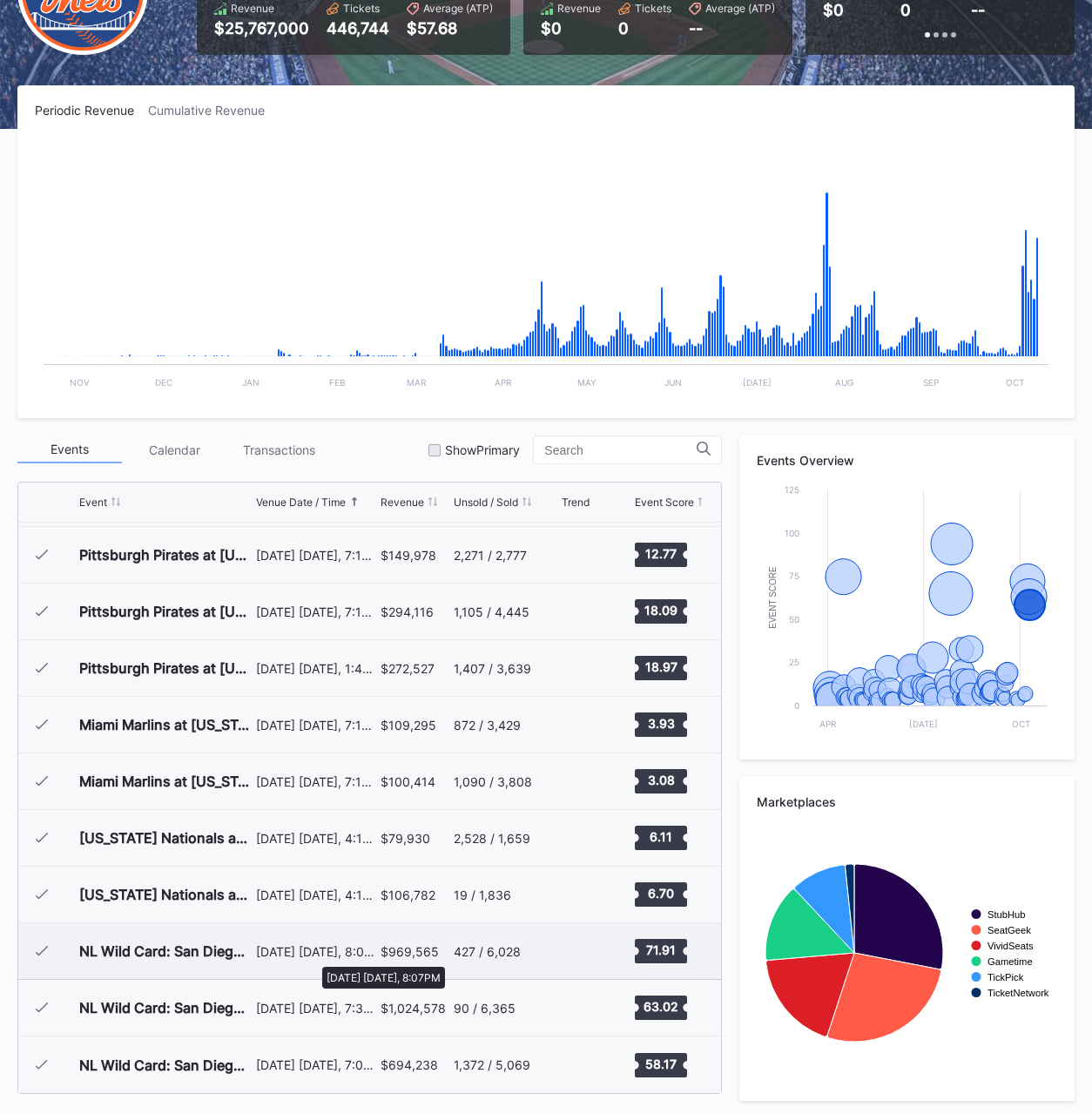
click at [290, 950] on div "[DATE] [DATE], 8:07PM" at bounding box center [316, 951] width 120 height 15
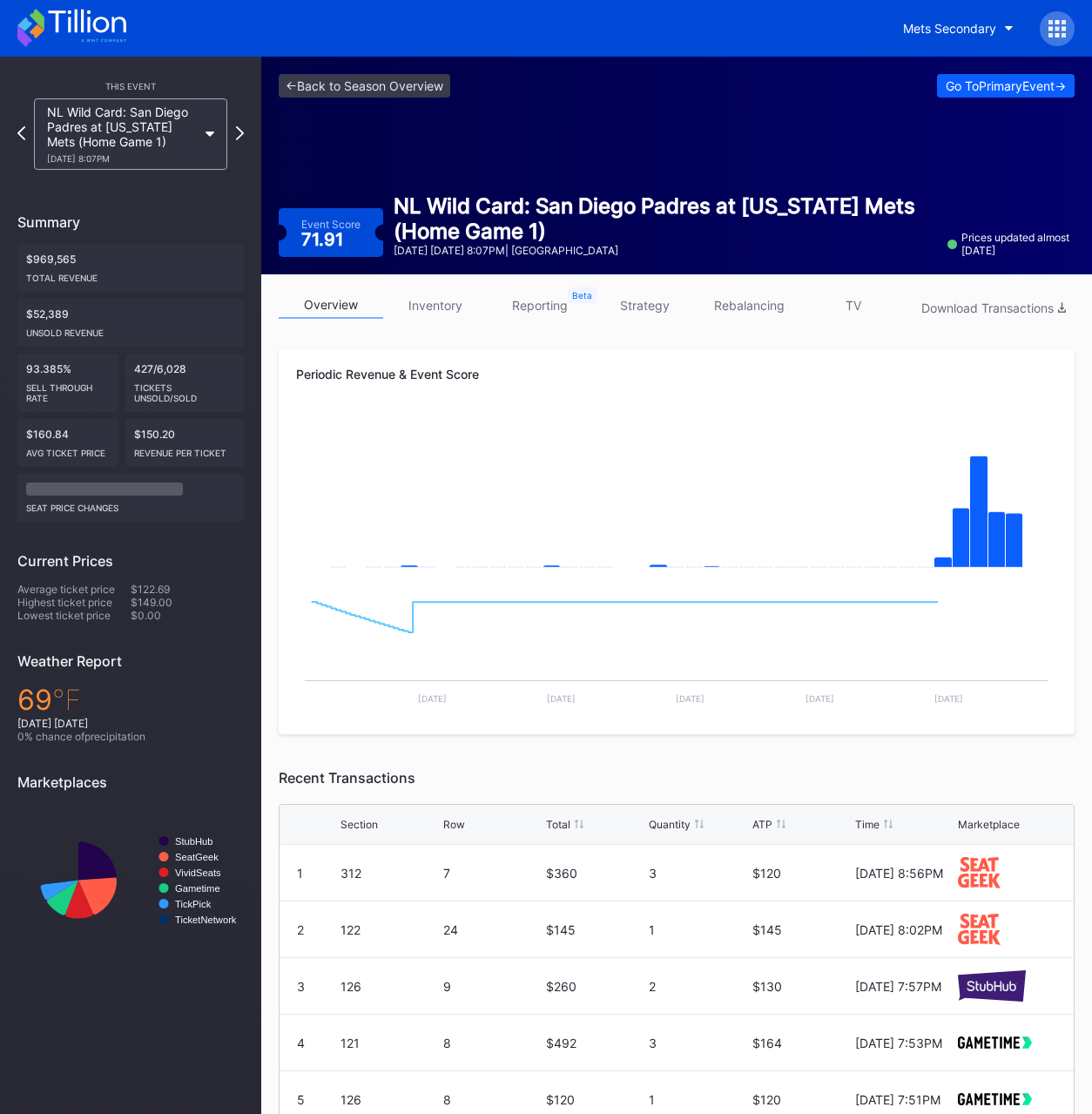
click at [648, 305] on link "strategy" at bounding box center [644, 305] width 105 height 27
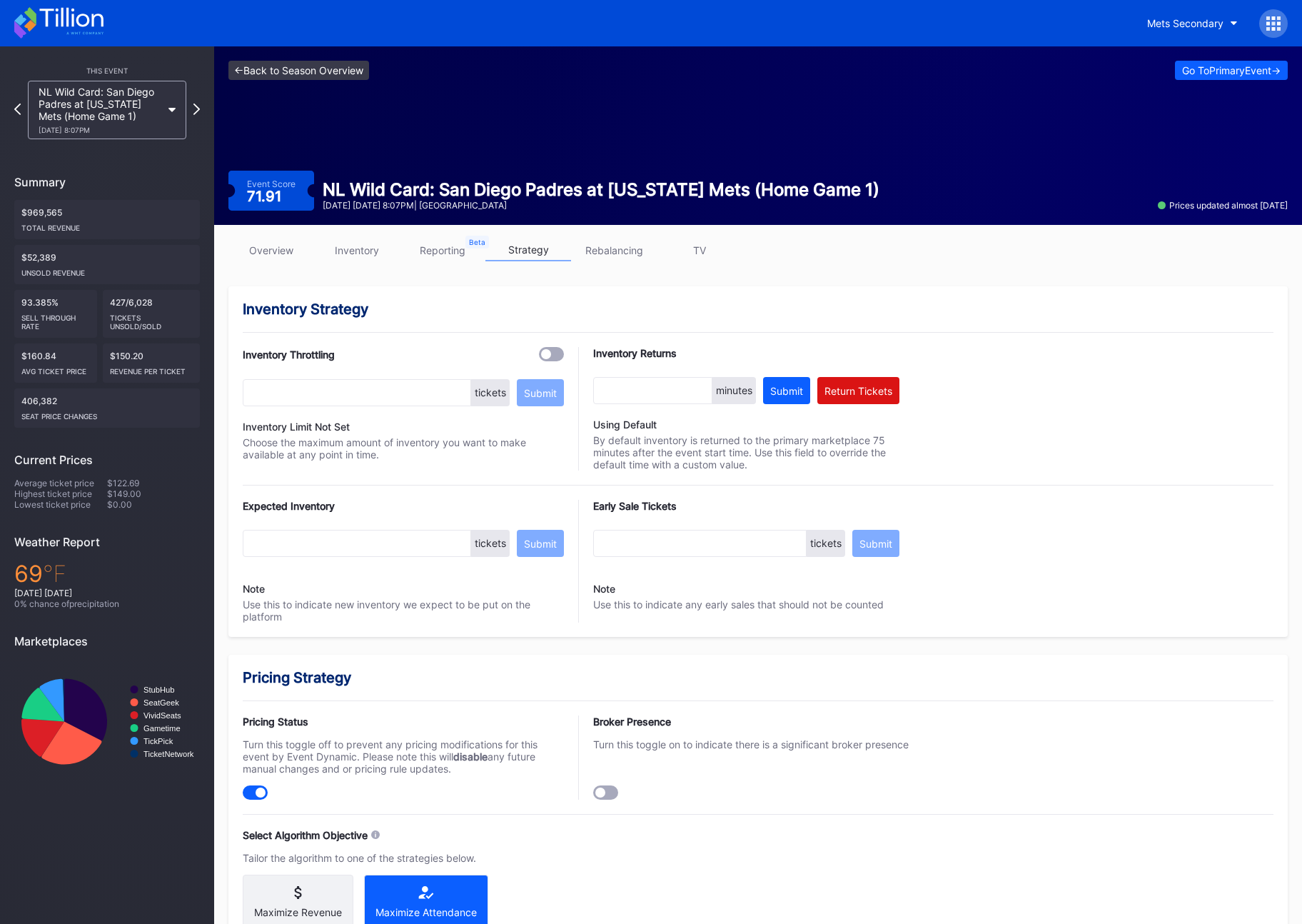
click at [355, 72] on link "<- Back to Season Overview" at bounding box center [299, 70] width 141 height 19
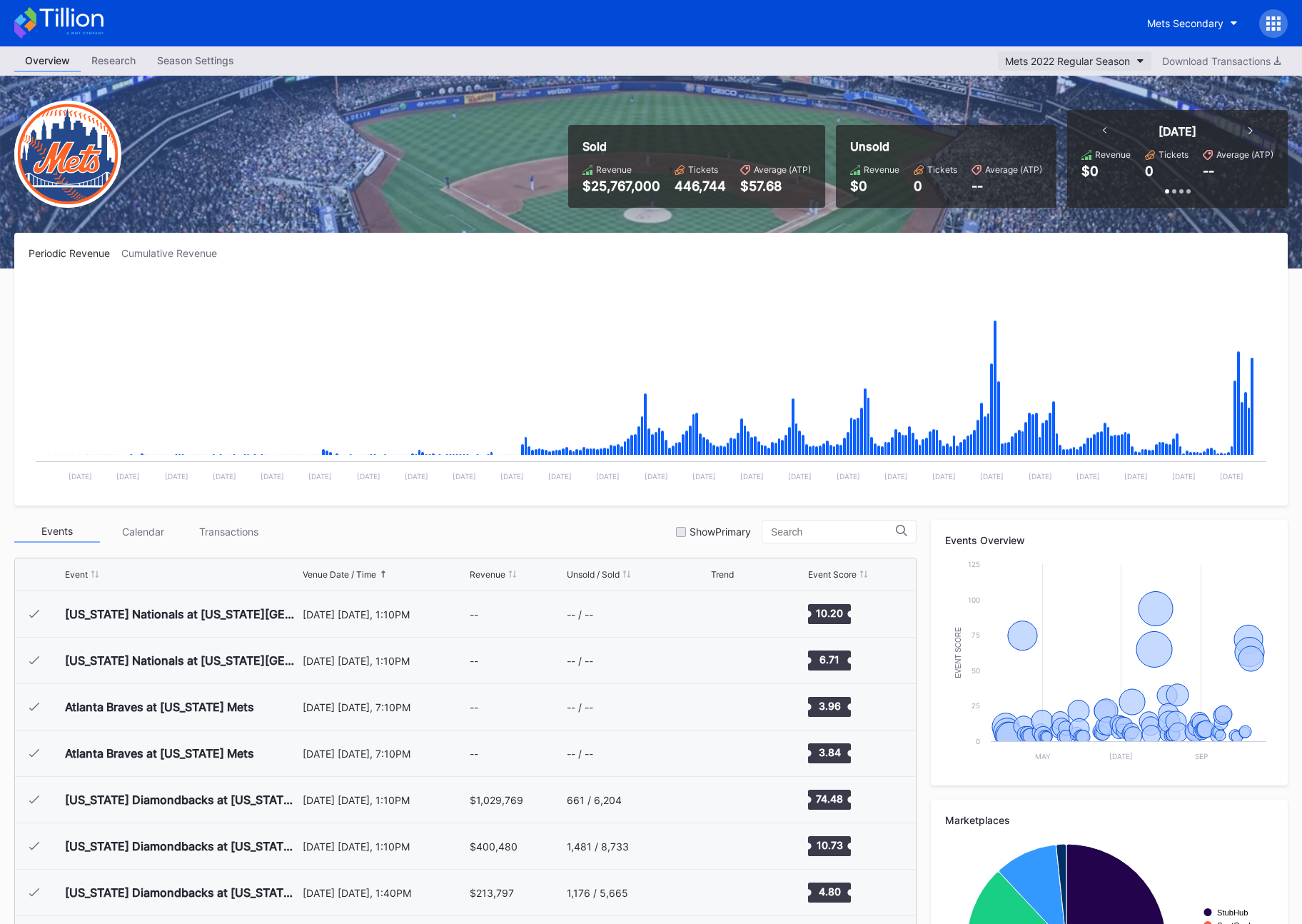
click at [1120, 58] on div "Mets 2022 Regular Season" at bounding box center [1068, 61] width 125 height 12
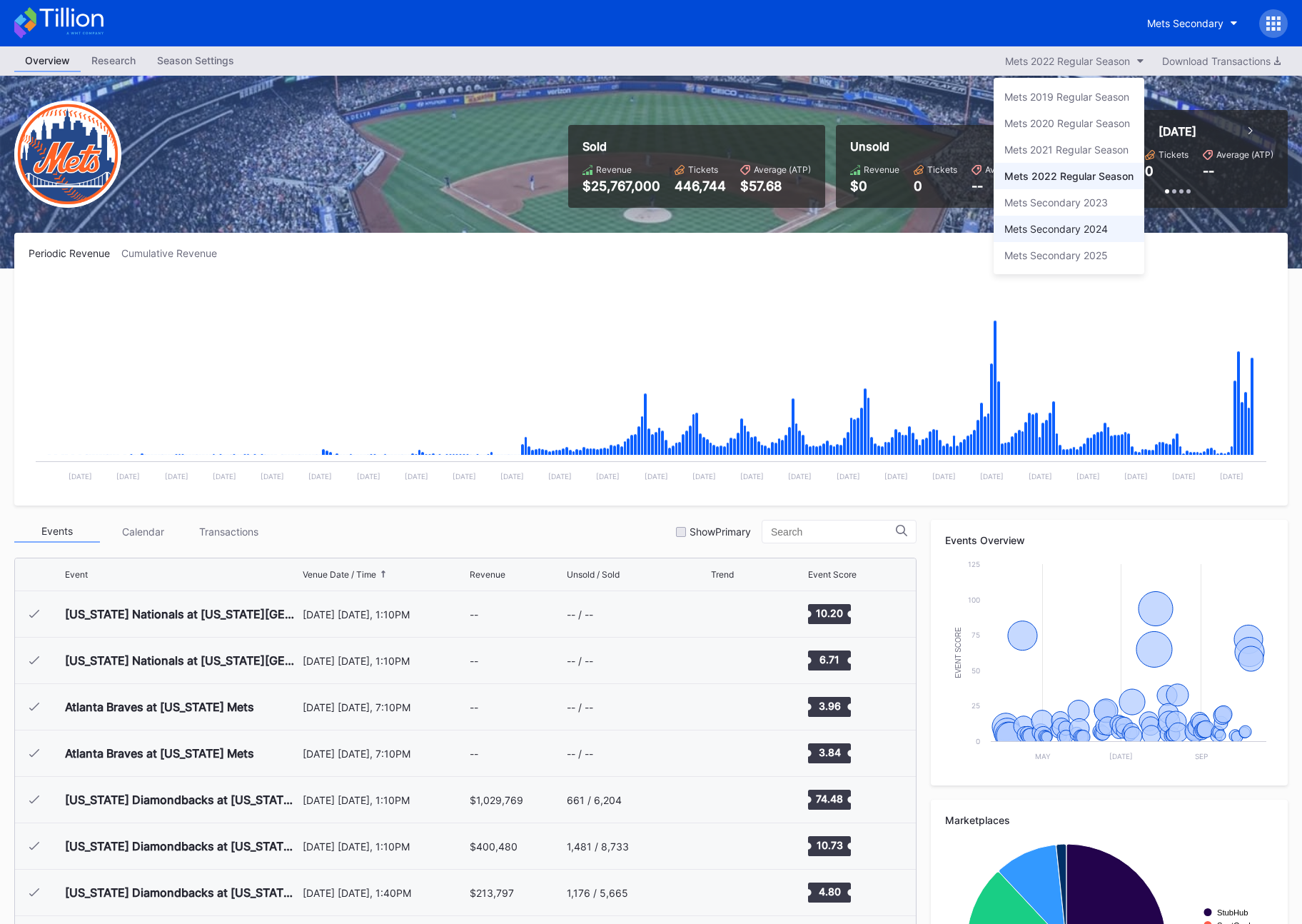
click at [1065, 225] on div "Mets Secondary 2024" at bounding box center [1056, 229] width 104 height 12
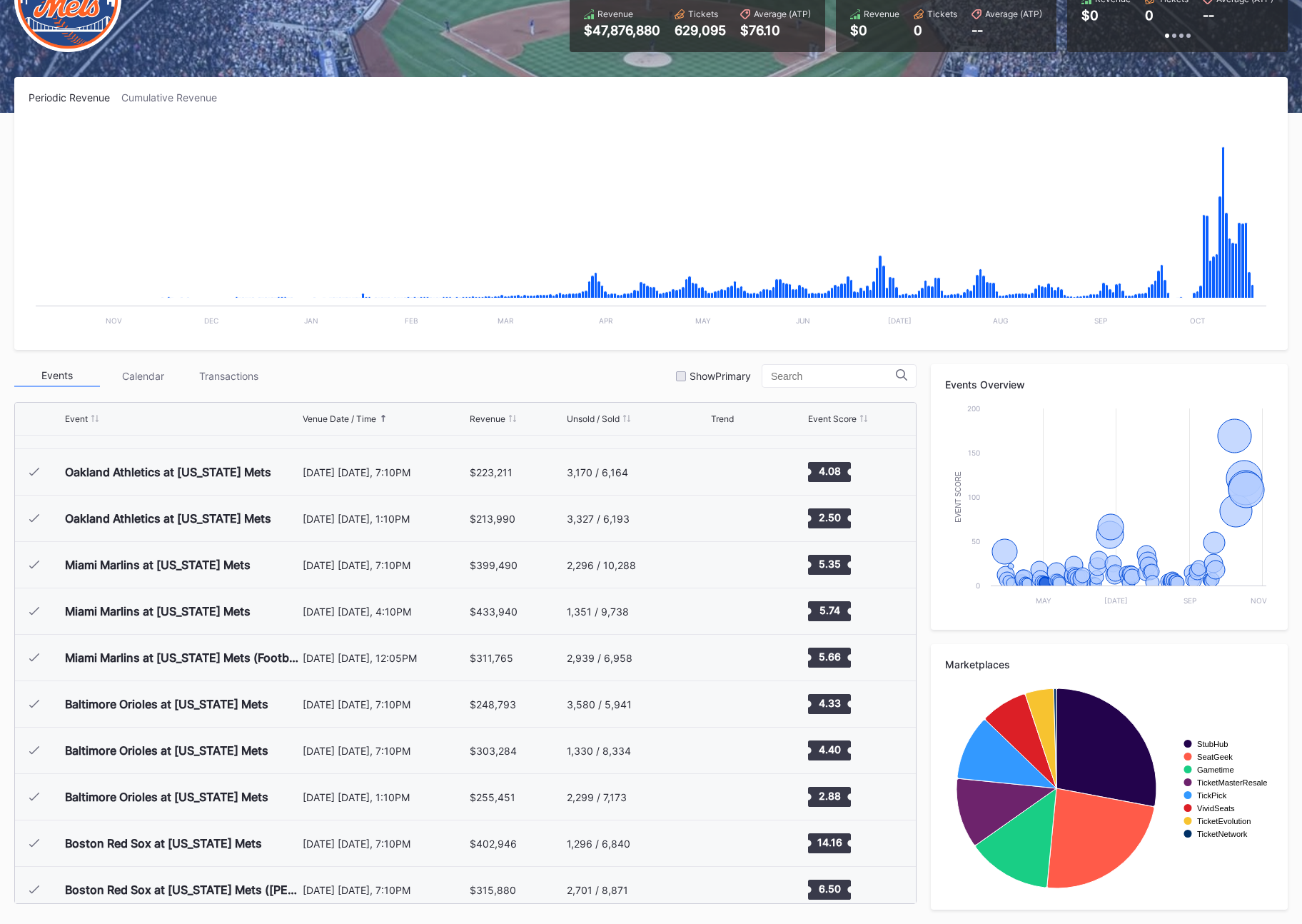
scroll to position [3477, 0]
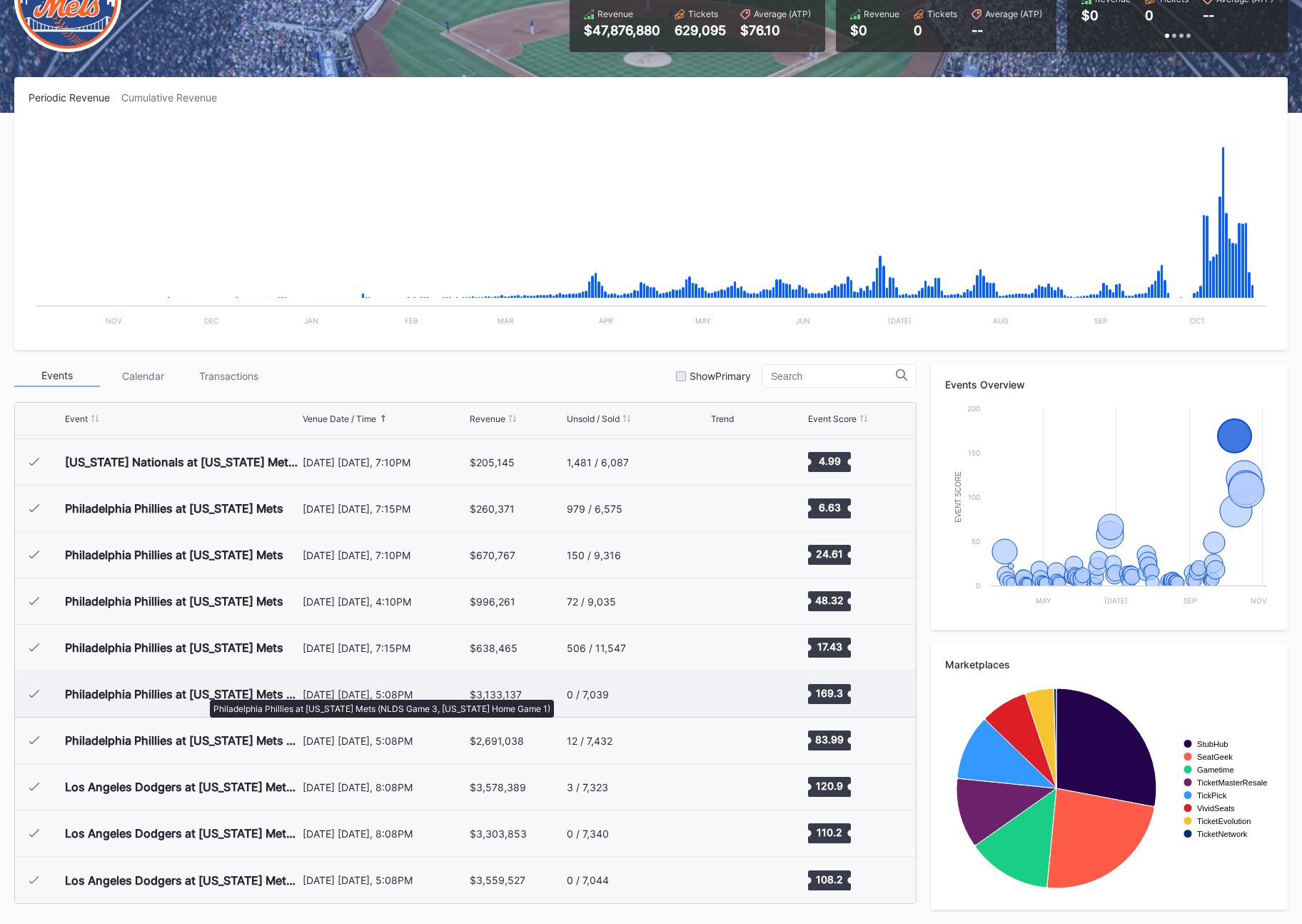
click at [203, 692] on div "Philadelphia Phillies at [US_STATE] Mets (NLDS Game 3, [US_STATE] Home Game 1)" at bounding box center [182, 694] width 234 height 14
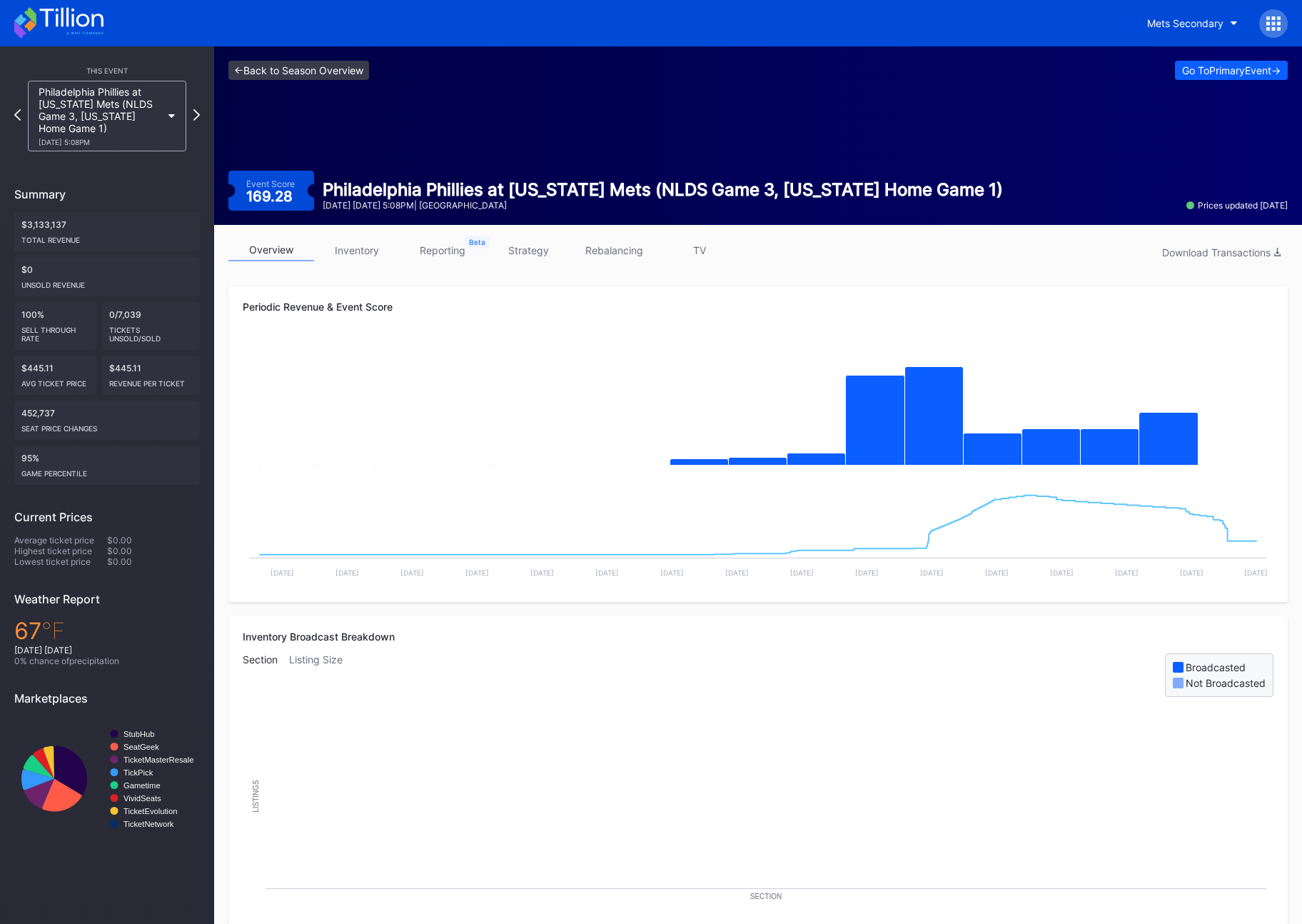
click at [274, 62] on link "<- Back to Season Overview" at bounding box center [299, 70] width 141 height 19
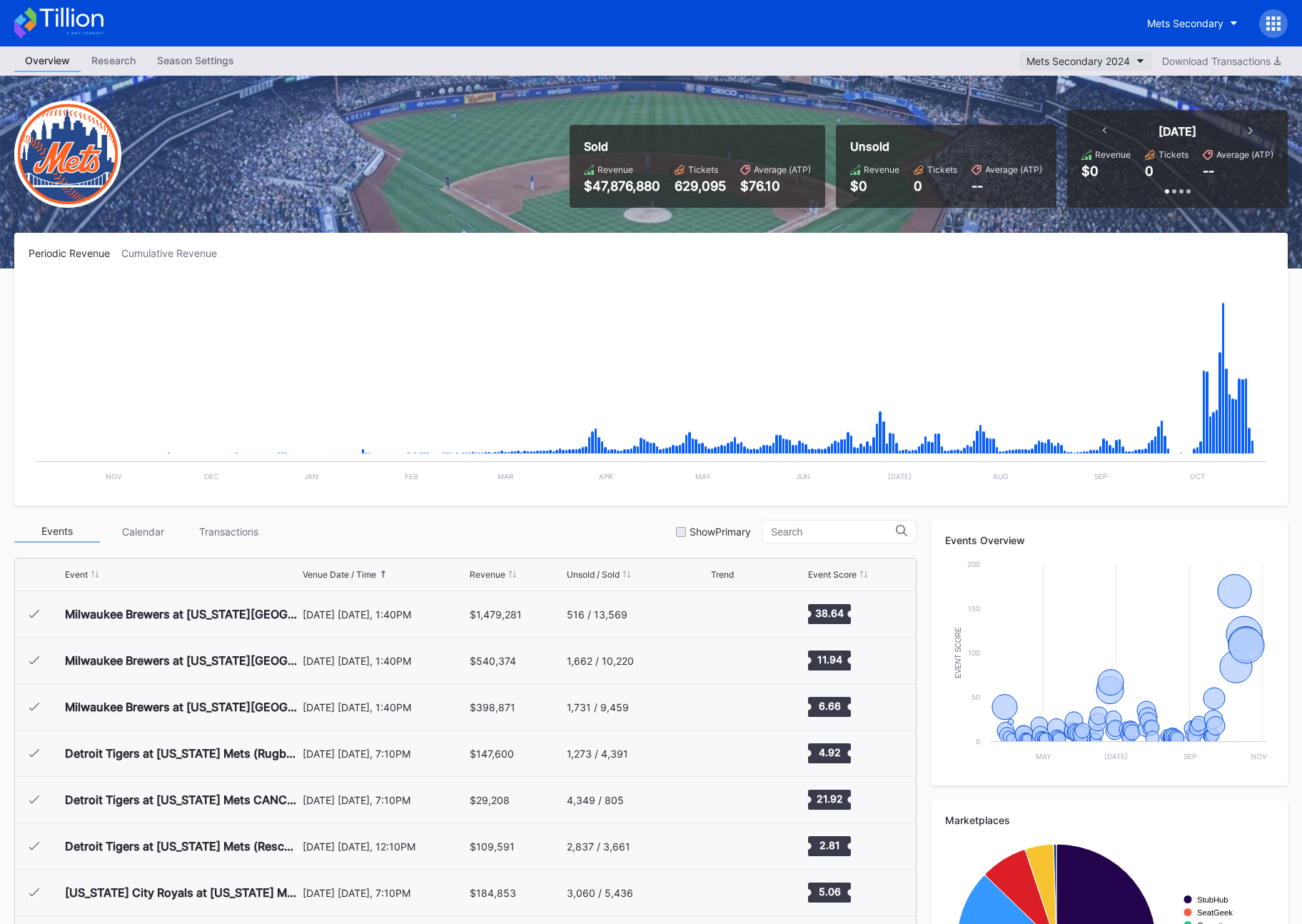
click at [1083, 52] on button "Mets Secondary 2024" at bounding box center [1085, 61] width 132 height 19
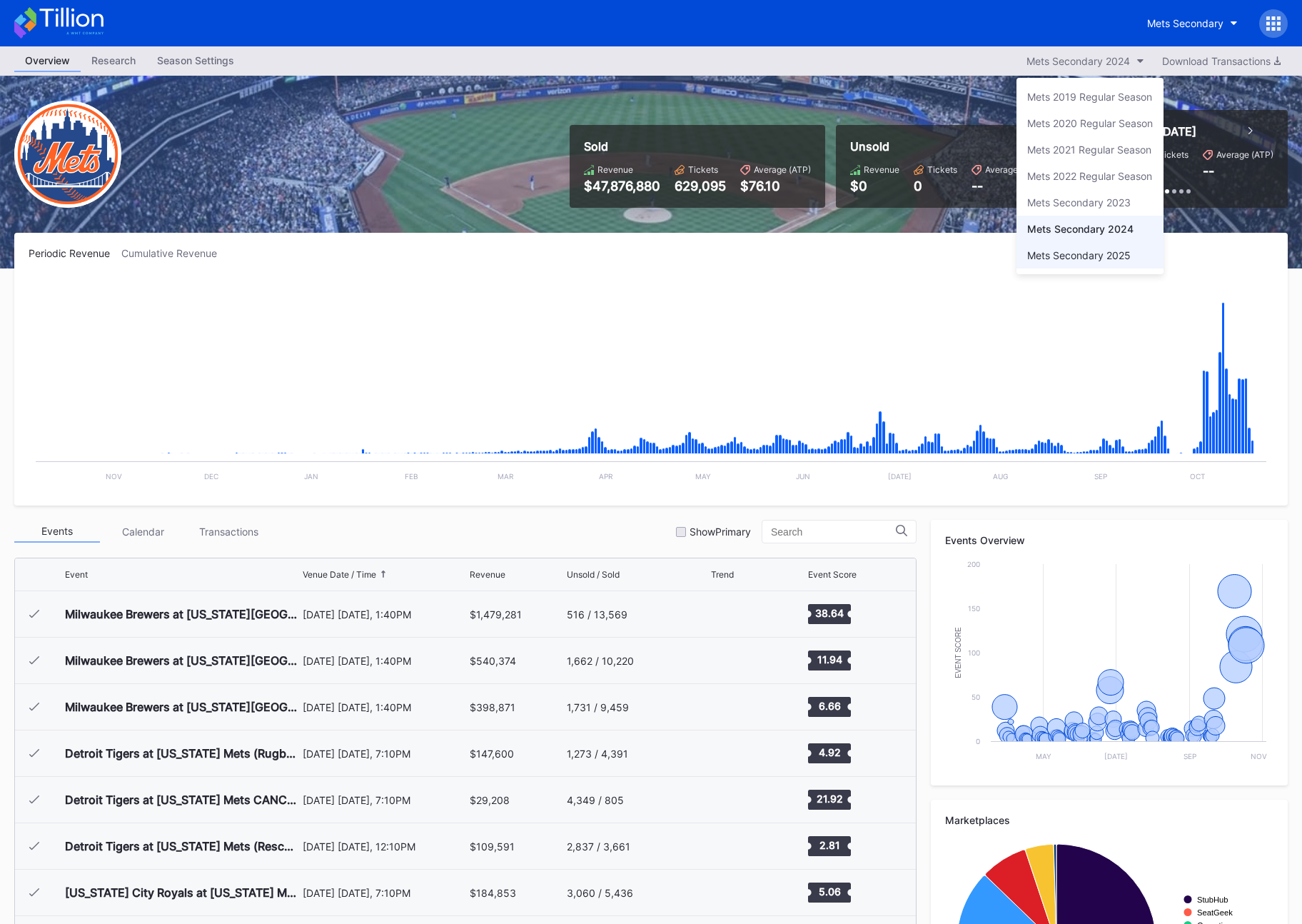
click at [1083, 253] on div "Mets Secondary 2025" at bounding box center [1079, 255] width 104 height 12
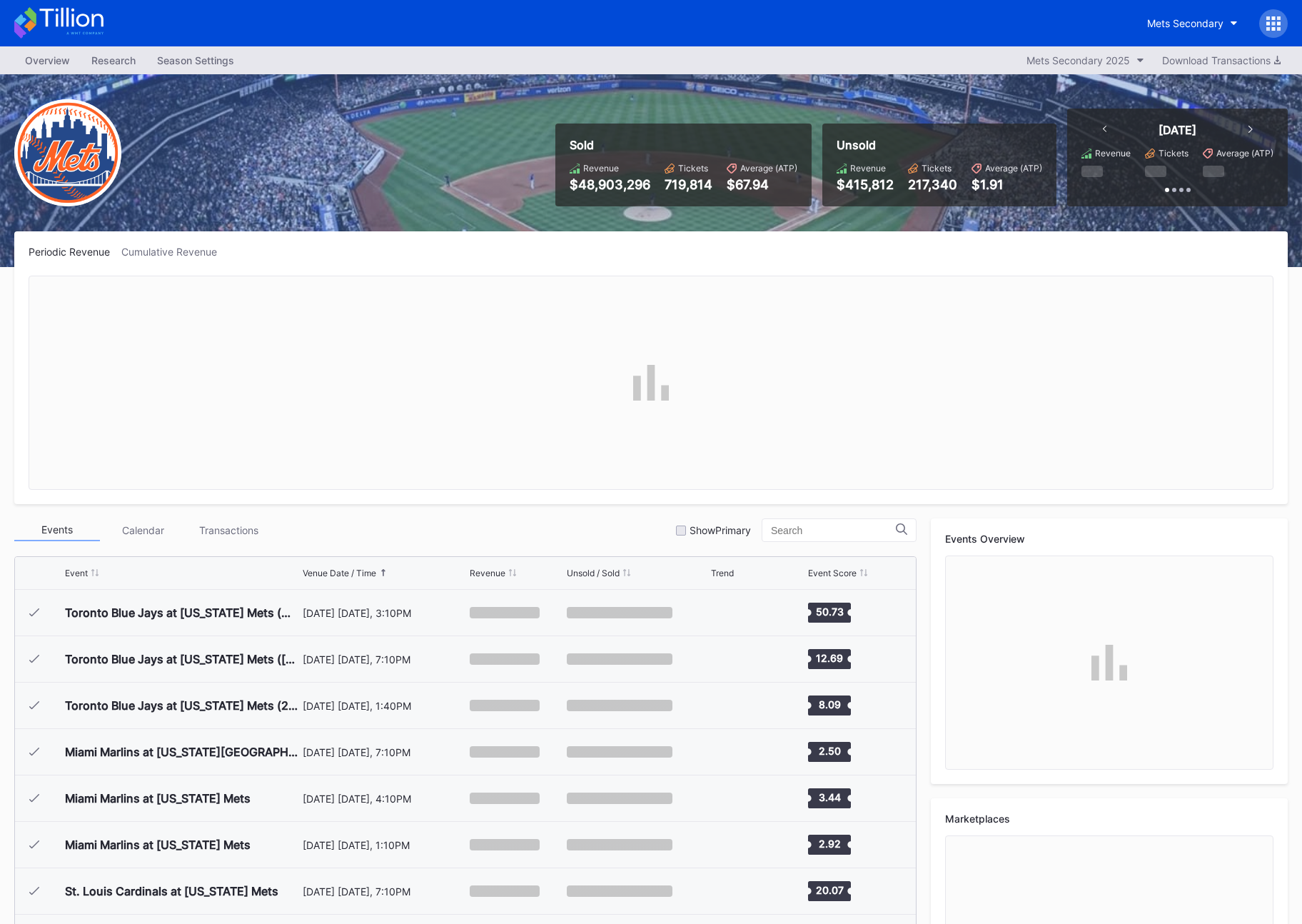
scroll to position [3527, 0]
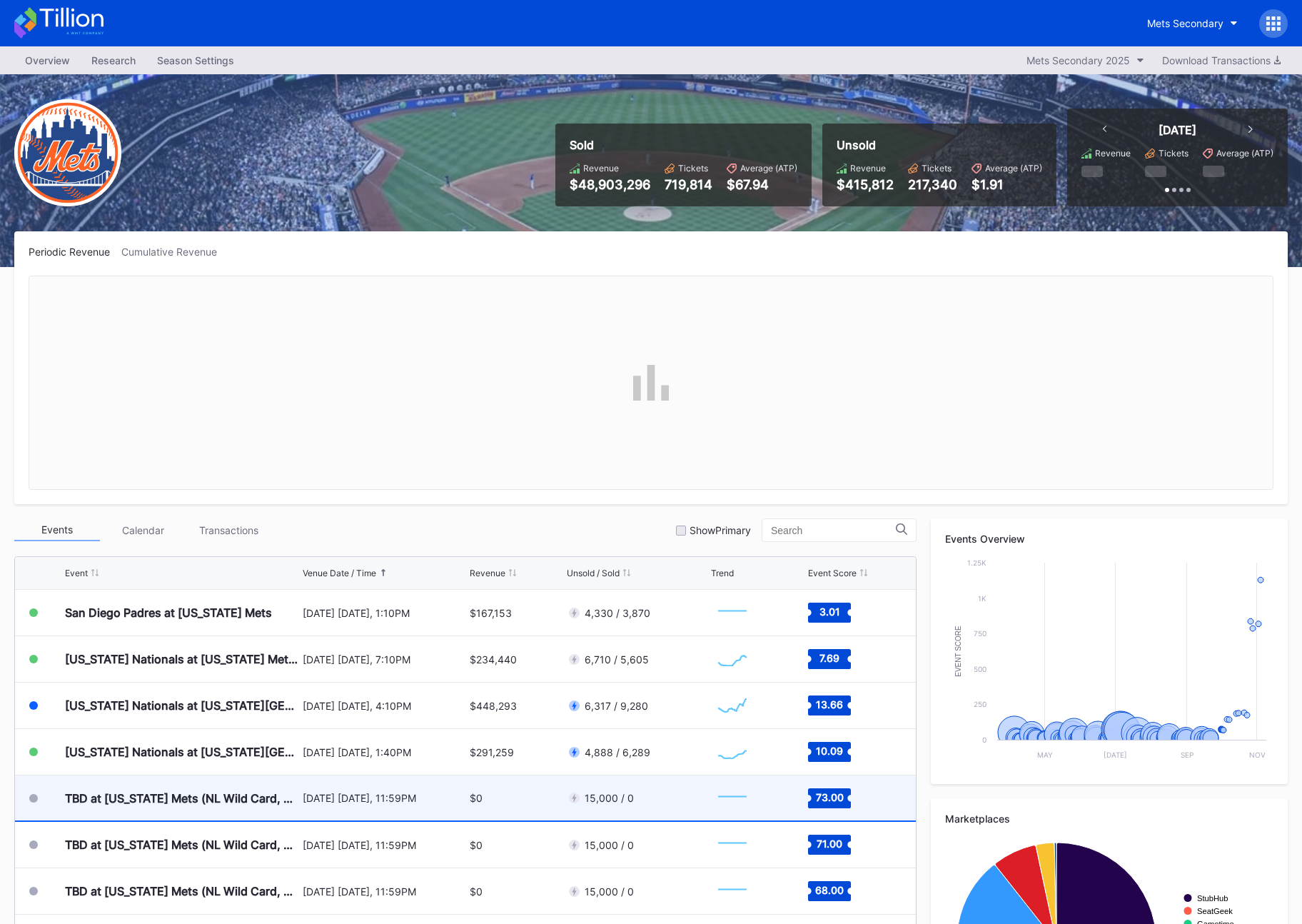
click at [196, 807] on div "TBD at [US_STATE] Mets (NL Wild Card, Home Game 1) (If Necessary)" at bounding box center [182, 798] width 234 height 45
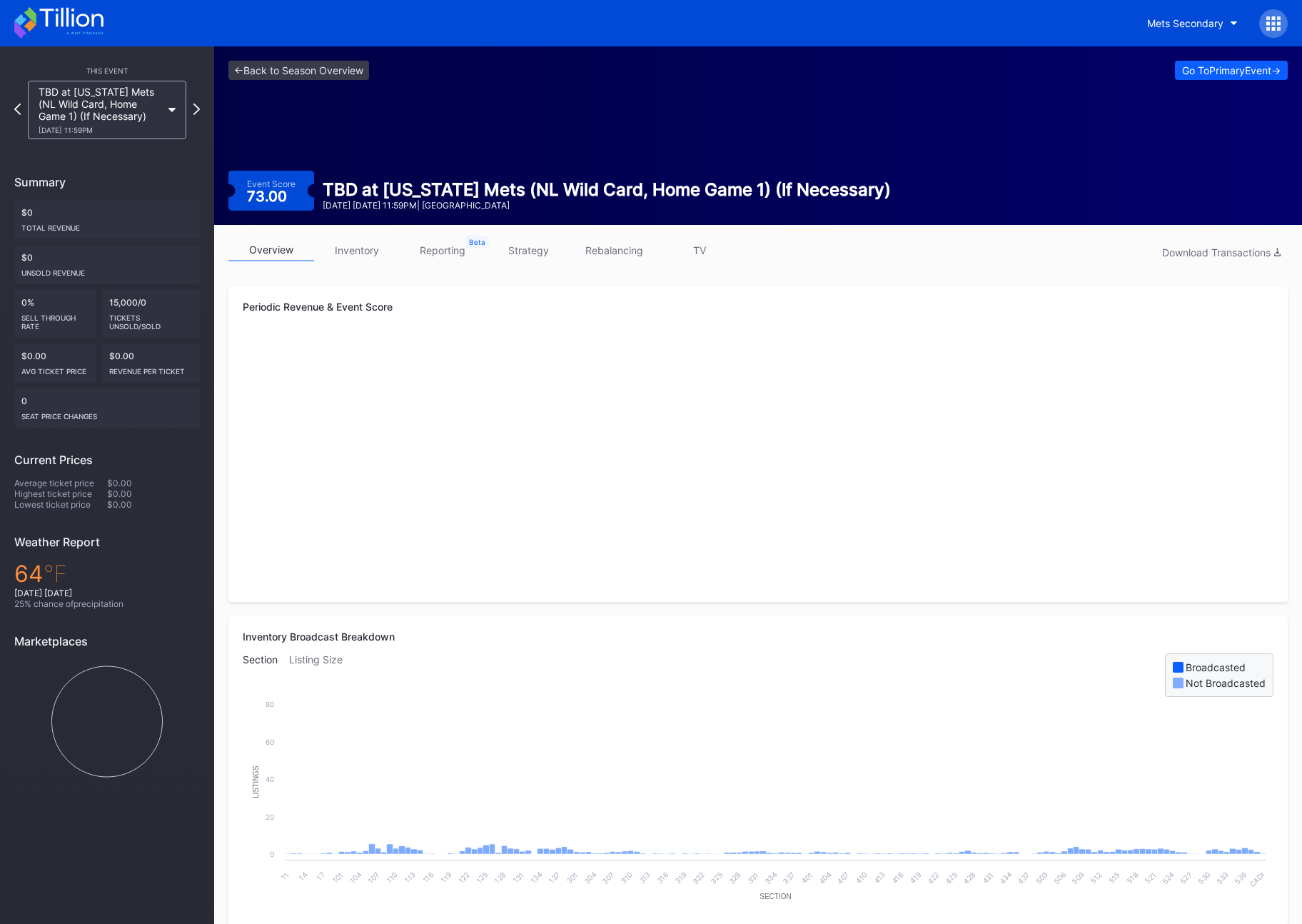
click at [524, 250] on link "strategy" at bounding box center [528, 250] width 86 height 22
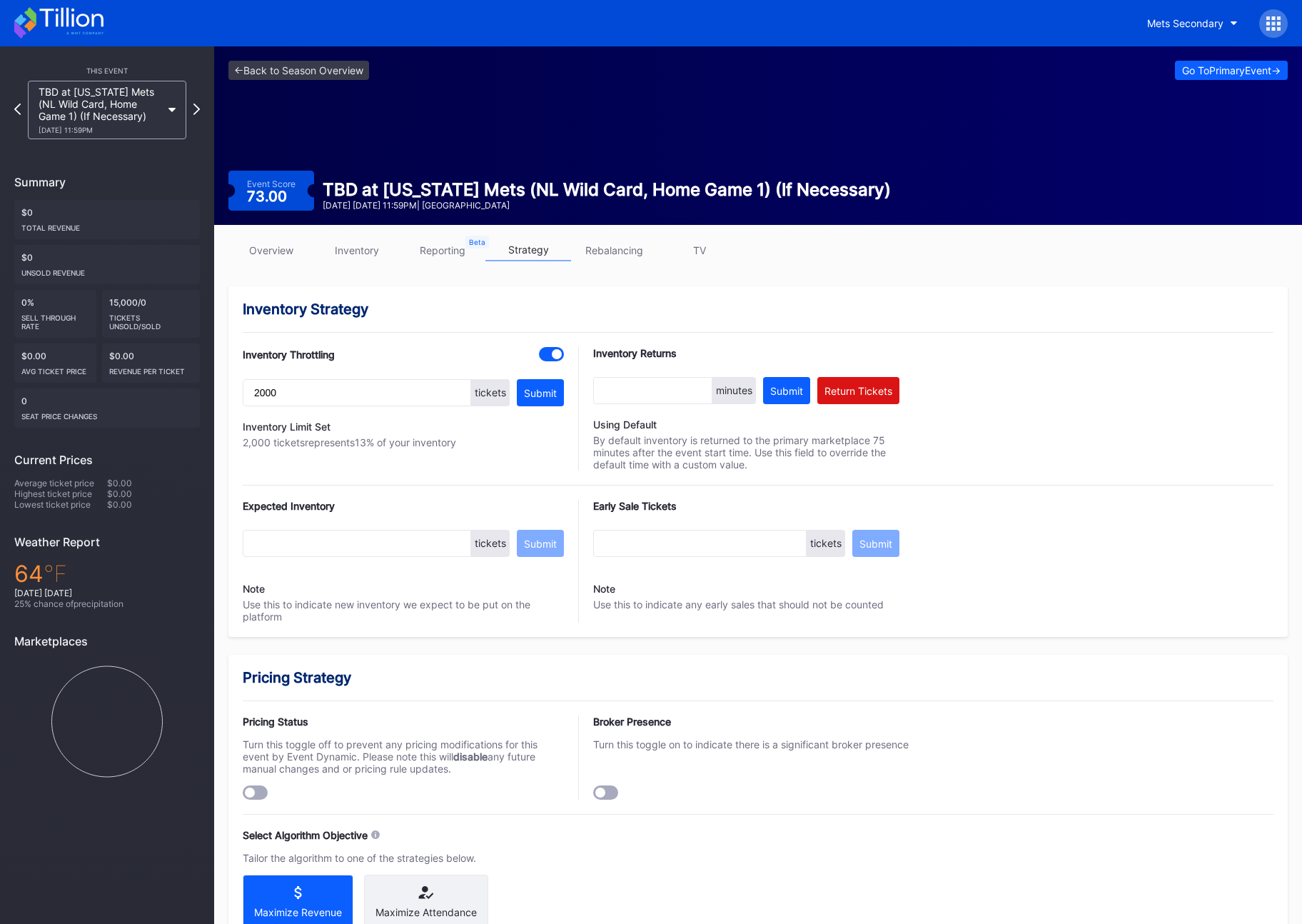
click at [200, 112] on div "This Event TBD at [US_STATE] Mets (NL Wild Card, Home Game 1) (If Necessary) [D…" at bounding box center [107, 422] width 214 height 752
click at [194, 111] on icon at bounding box center [197, 109] width 8 height 14
click at [381, 131] on div "<- Back to Season Overview Go To Primary Event -> Event Score 71.00 TBD at [US_…" at bounding box center [758, 136] width 1088 height 179
click at [317, 74] on link "<- Back to Season Overview" at bounding box center [299, 70] width 141 height 19
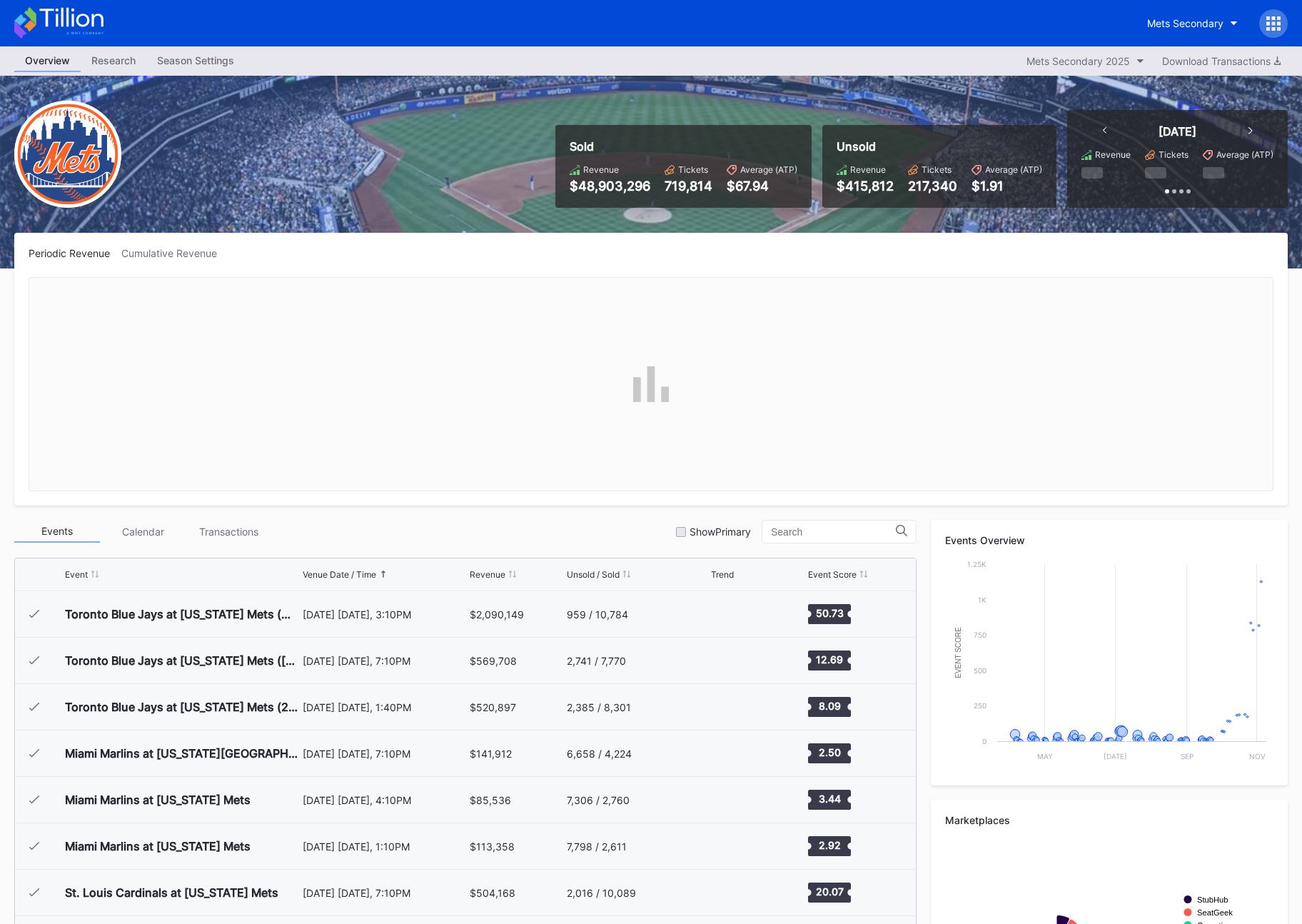
scroll to position [3527, 0]
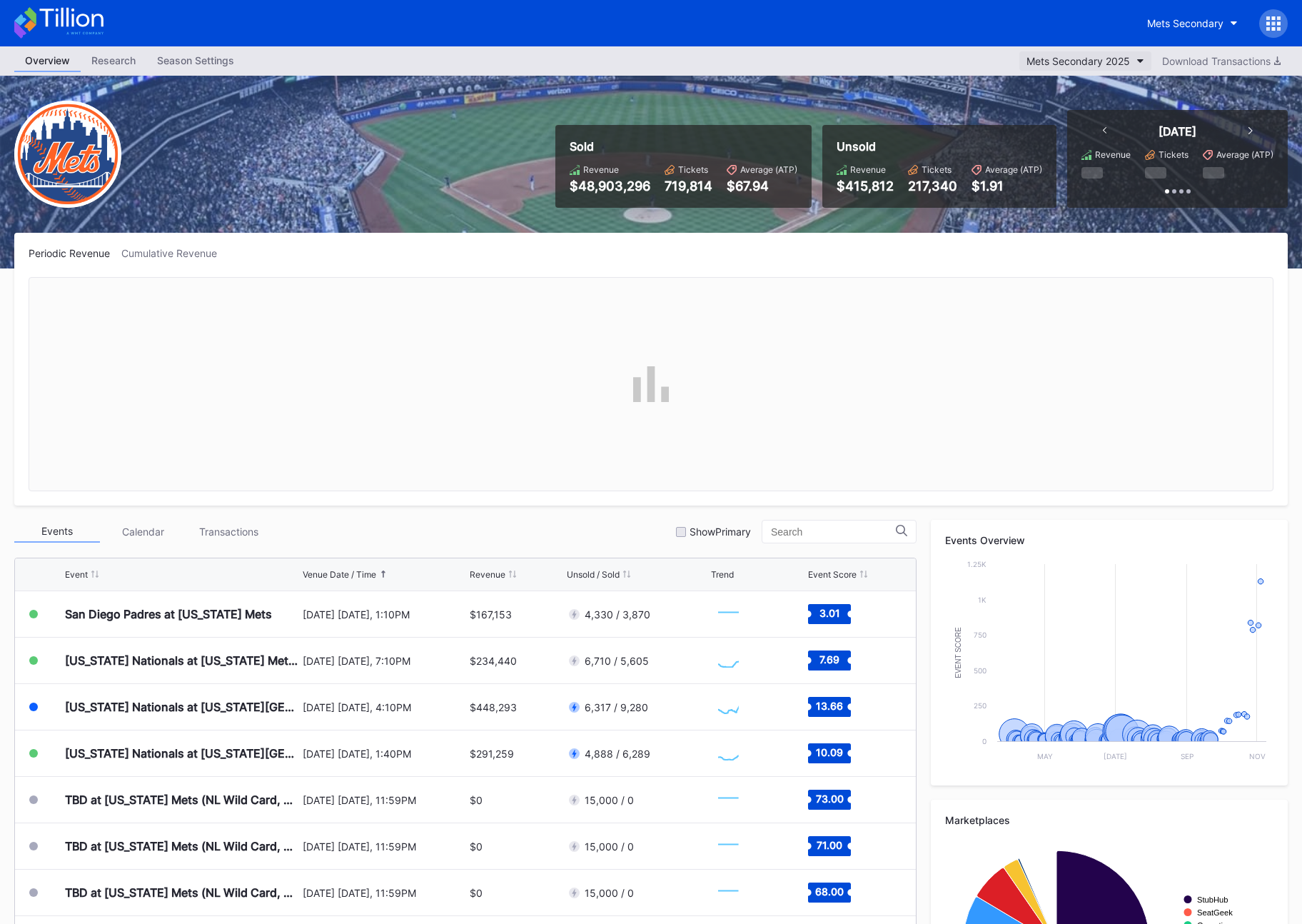
click at [1070, 64] on div "Mets Secondary 2025" at bounding box center [1078, 61] width 104 height 12
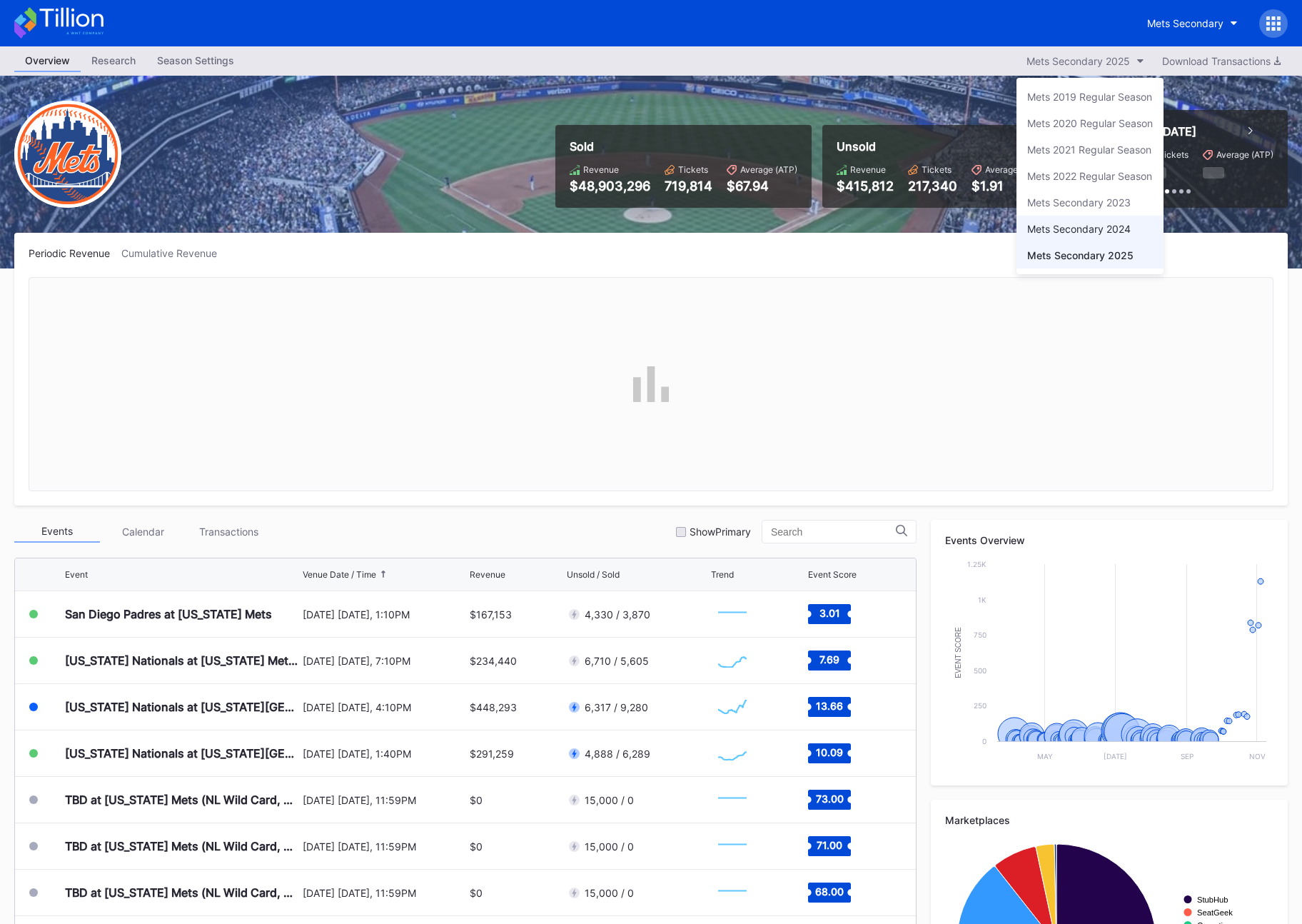
click at [1085, 226] on div "Mets Secondary 2024" at bounding box center [1079, 229] width 104 height 12
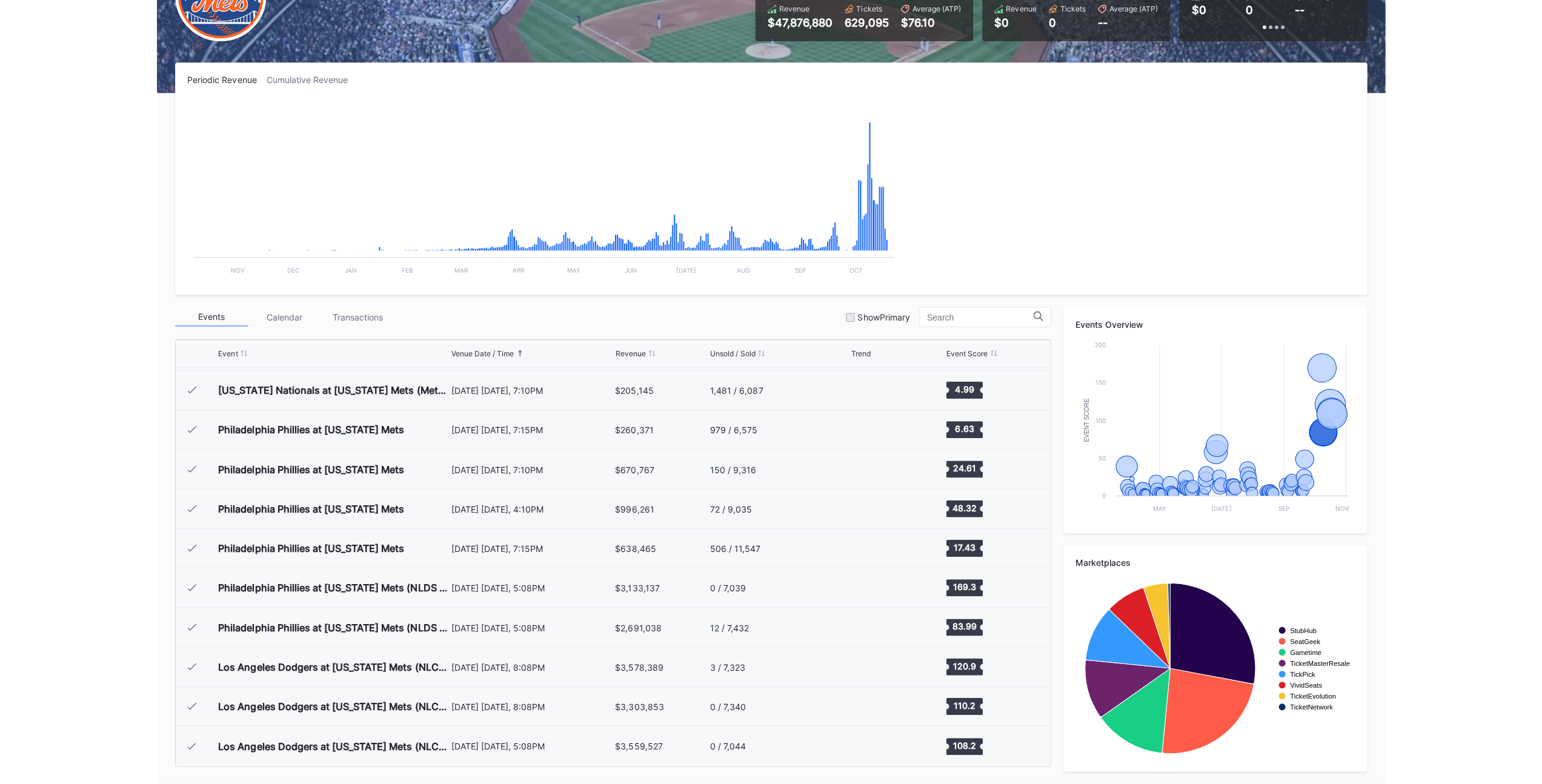
scroll to position [131, 0]
